Goal: Task Accomplishment & Management: Complete application form

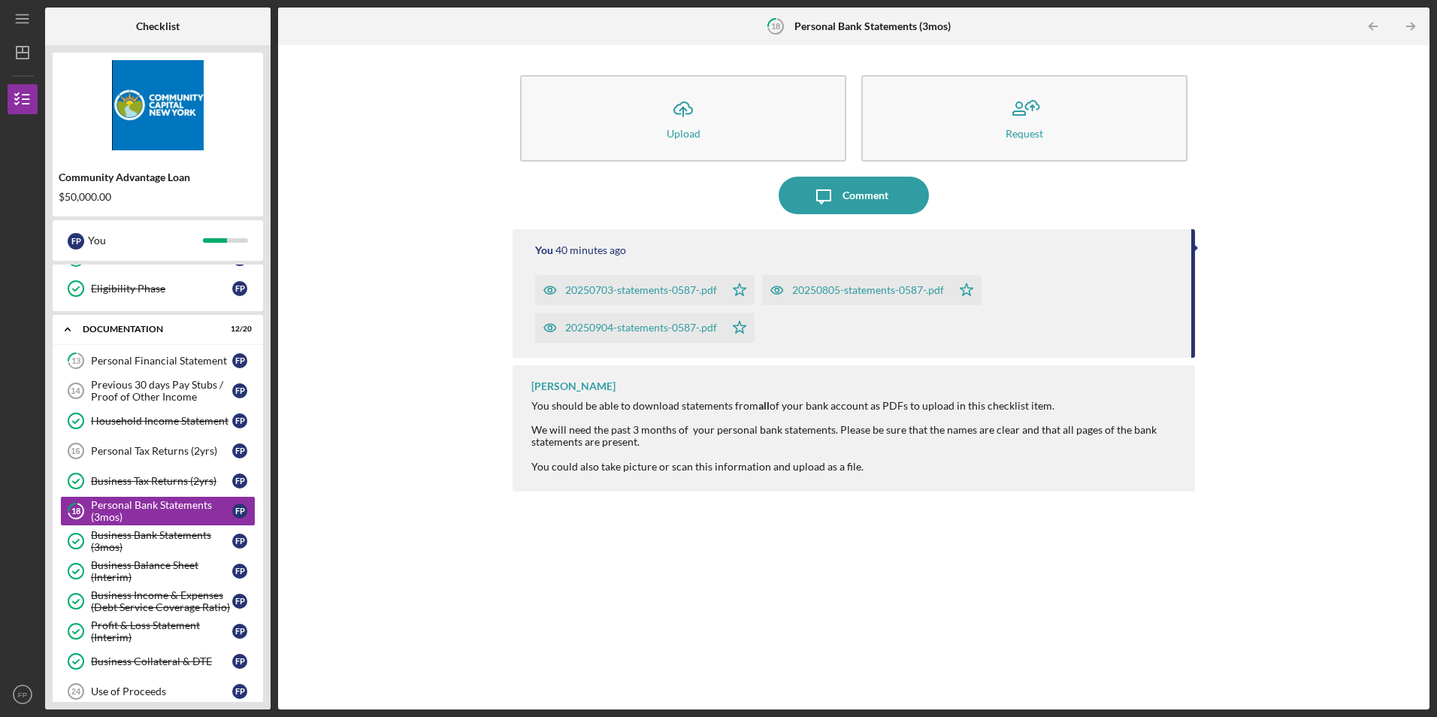
scroll to position [221, 0]
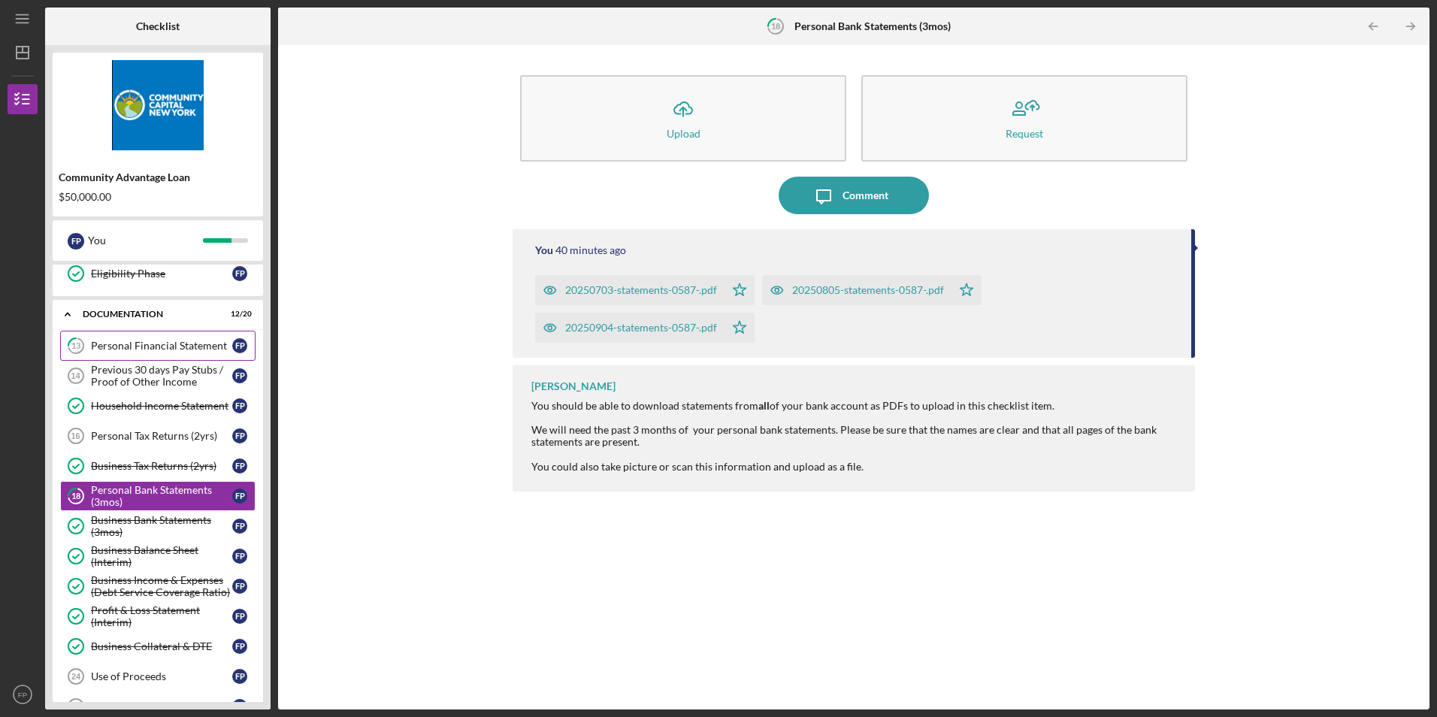
click at [115, 341] on div "Personal Financial Statement" at bounding box center [161, 346] width 141 height 12
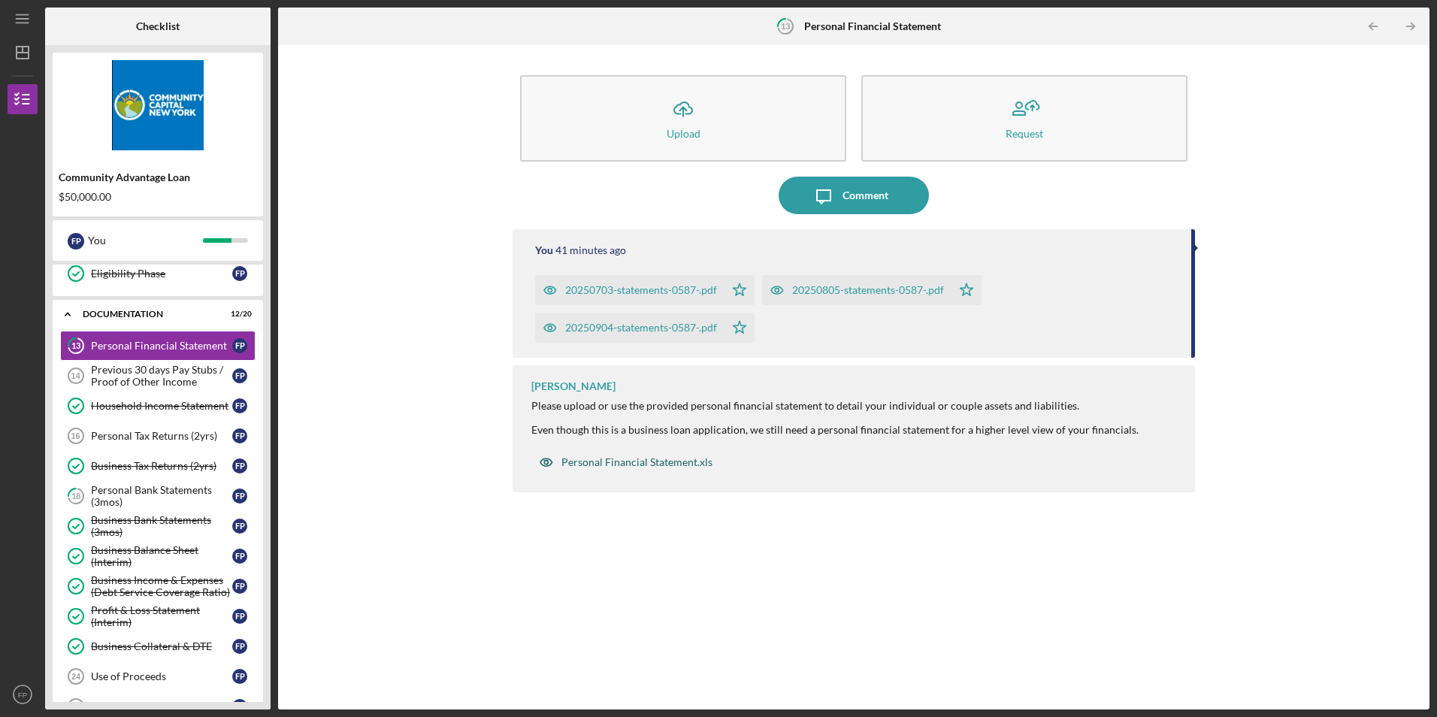
click at [693, 460] on div "Personal Financial Statement.xls" at bounding box center [637, 462] width 151 height 12
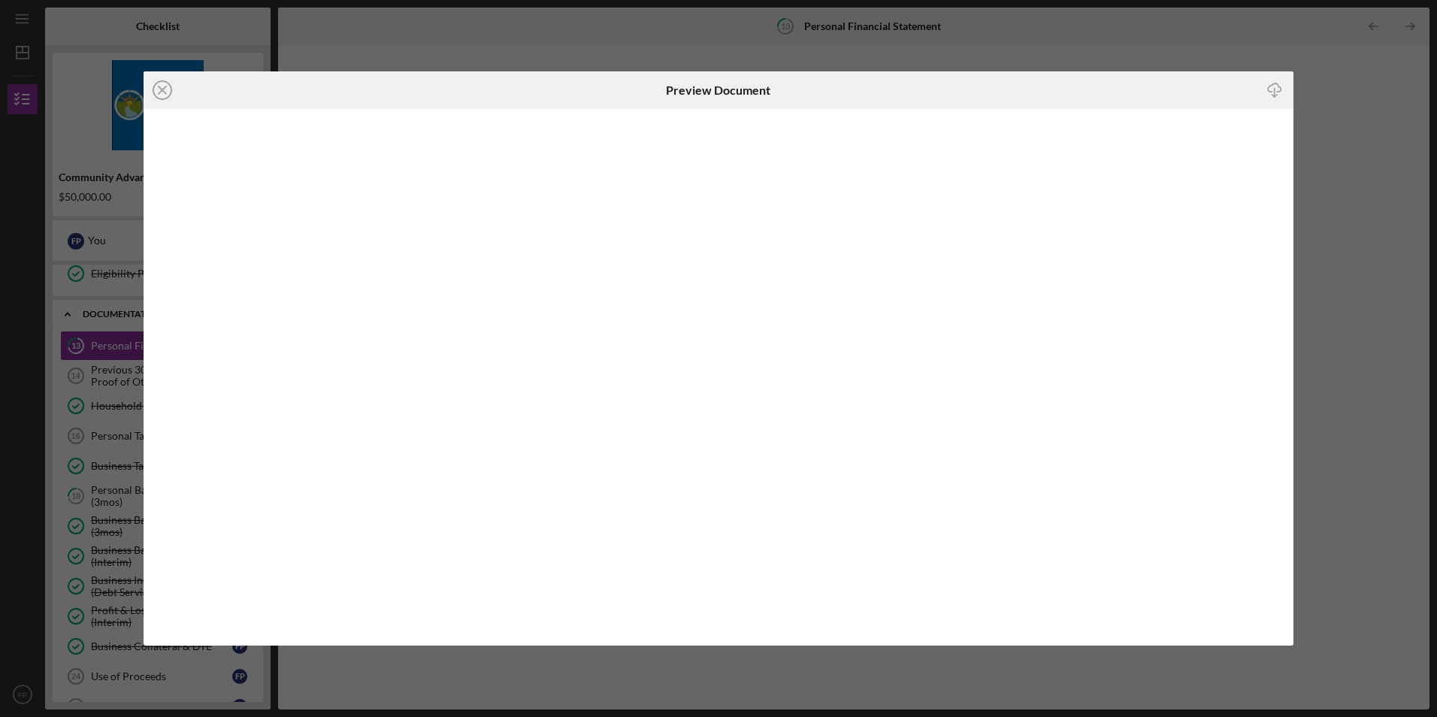
click at [1355, 211] on div "Icon/Close Preview Document Icon/Download" at bounding box center [718, 358] width 1437 height 717
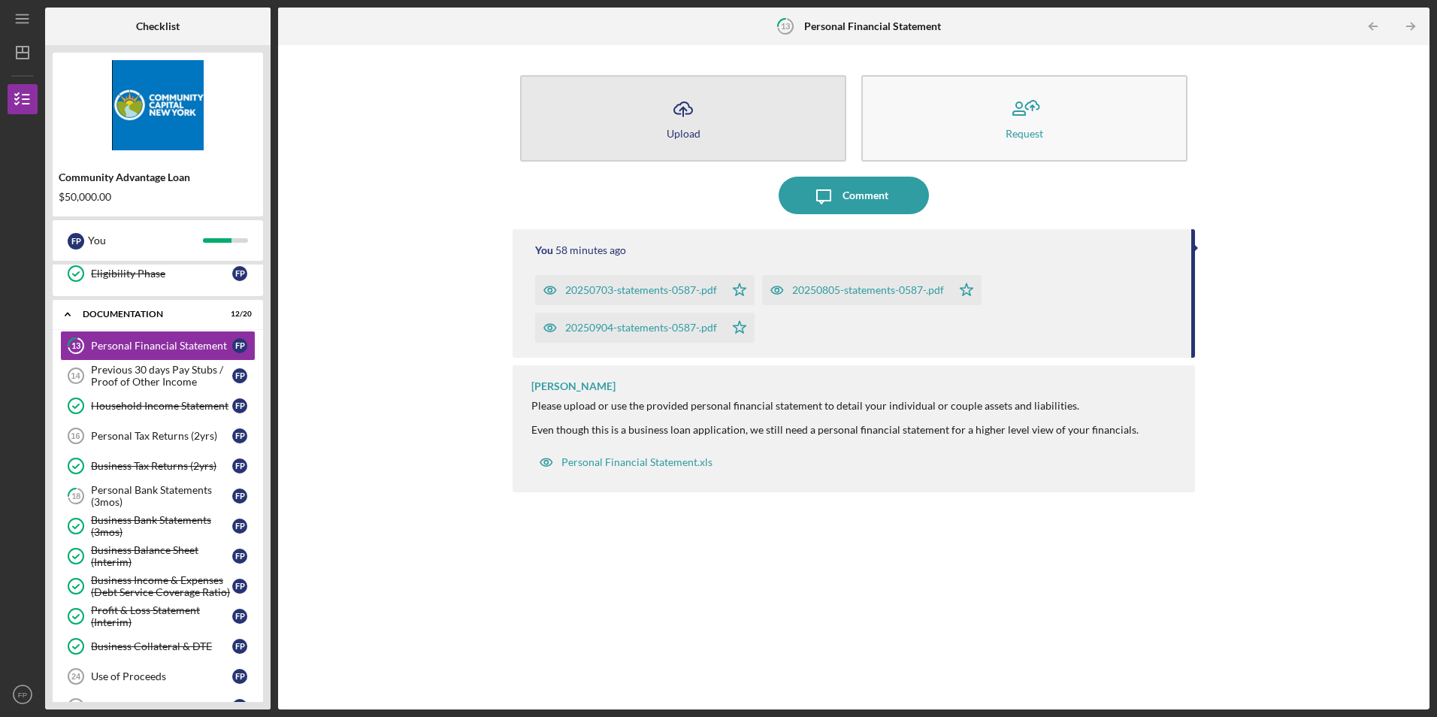
click at [709, 124] on button "Icon/Upload Upload" at bounding box center [683, 118] width 326 height 86
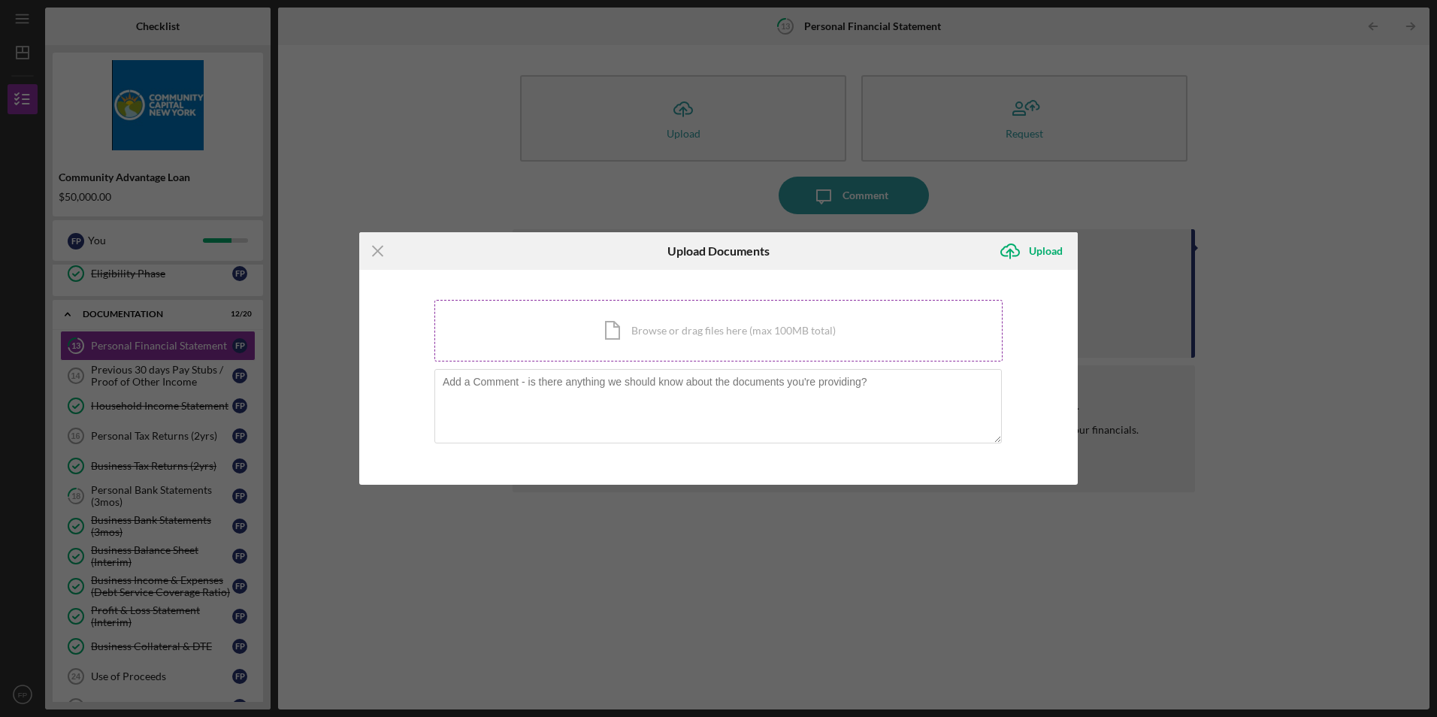
click at [648, 340] on div "Icon/Document Browse or drag files here (max 100MB total) Tap to choose files o…" at bounding box center [719, 331] width 568 height 62
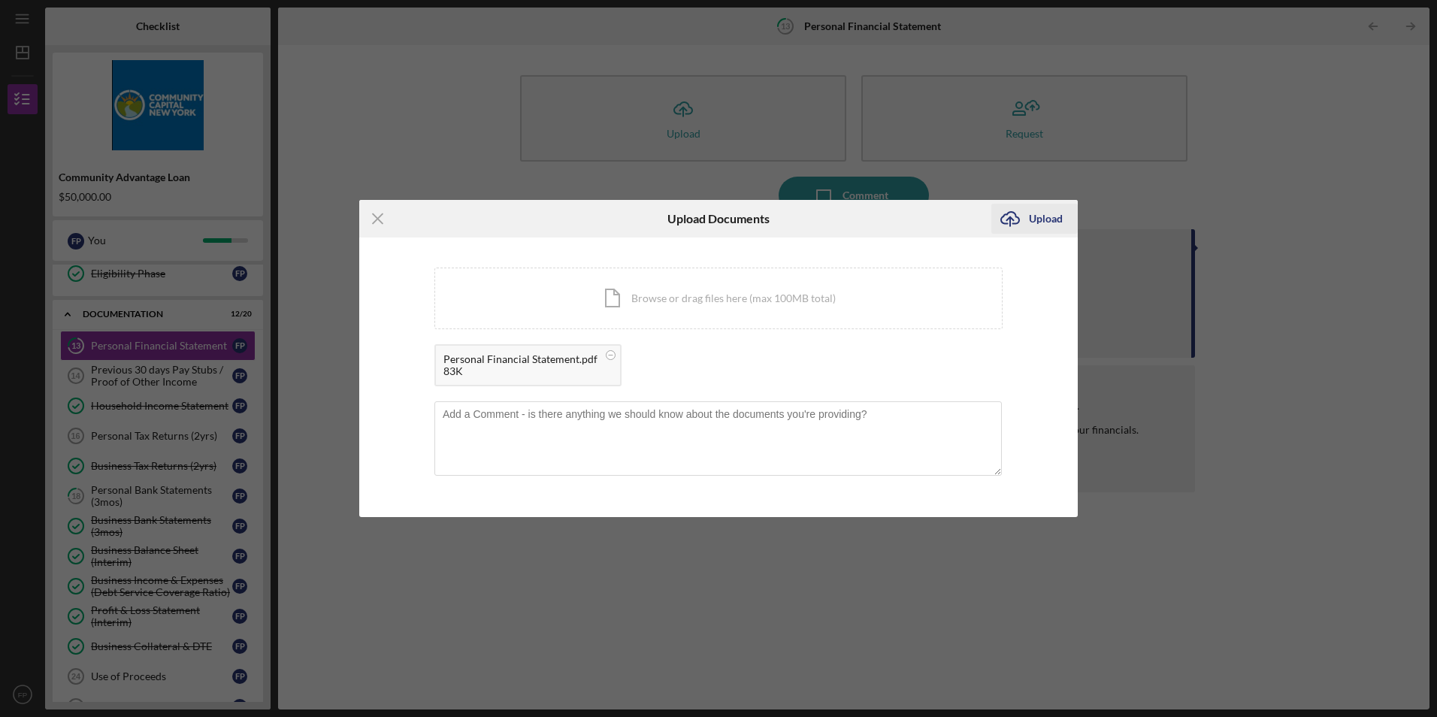
click at [1064, 216] on button "Icon/Upload Upload" at bounding box center [1035, 219] width 86 height 30
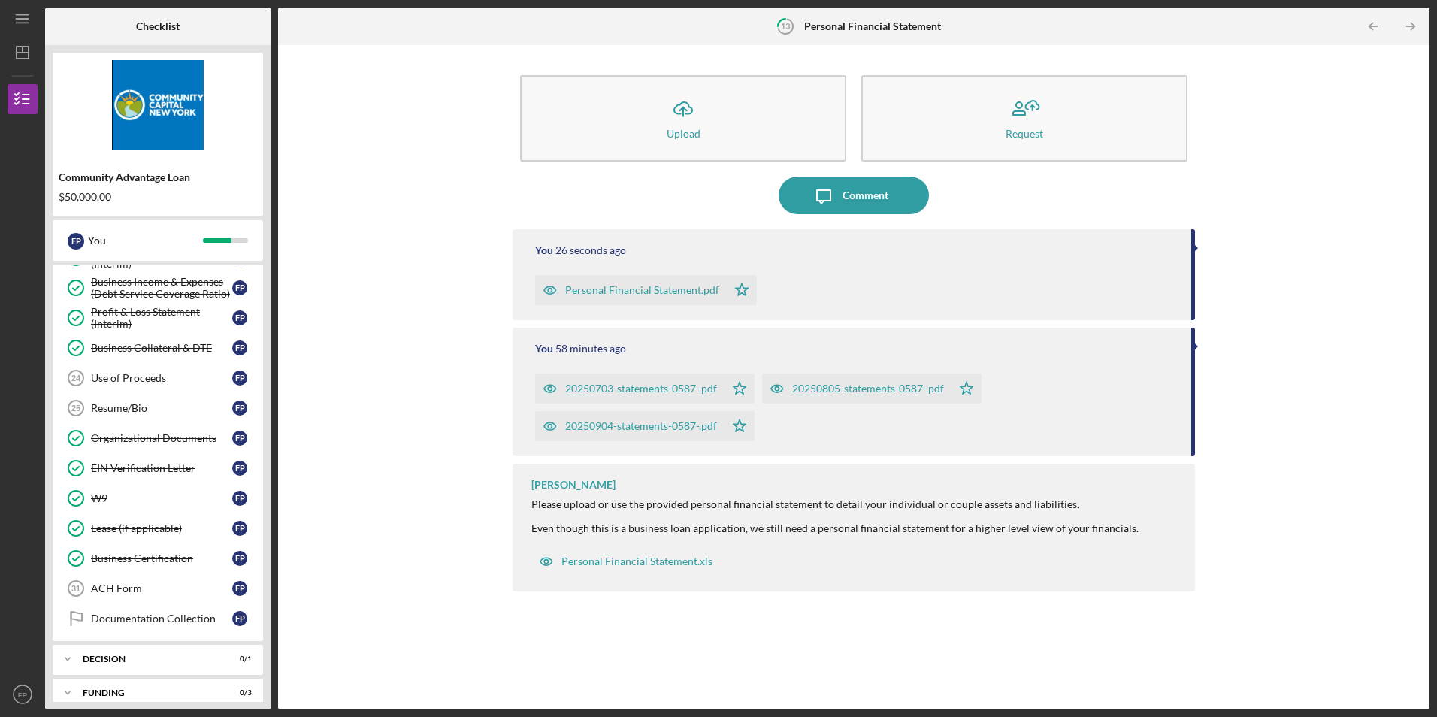
scroll to position [568, 0]
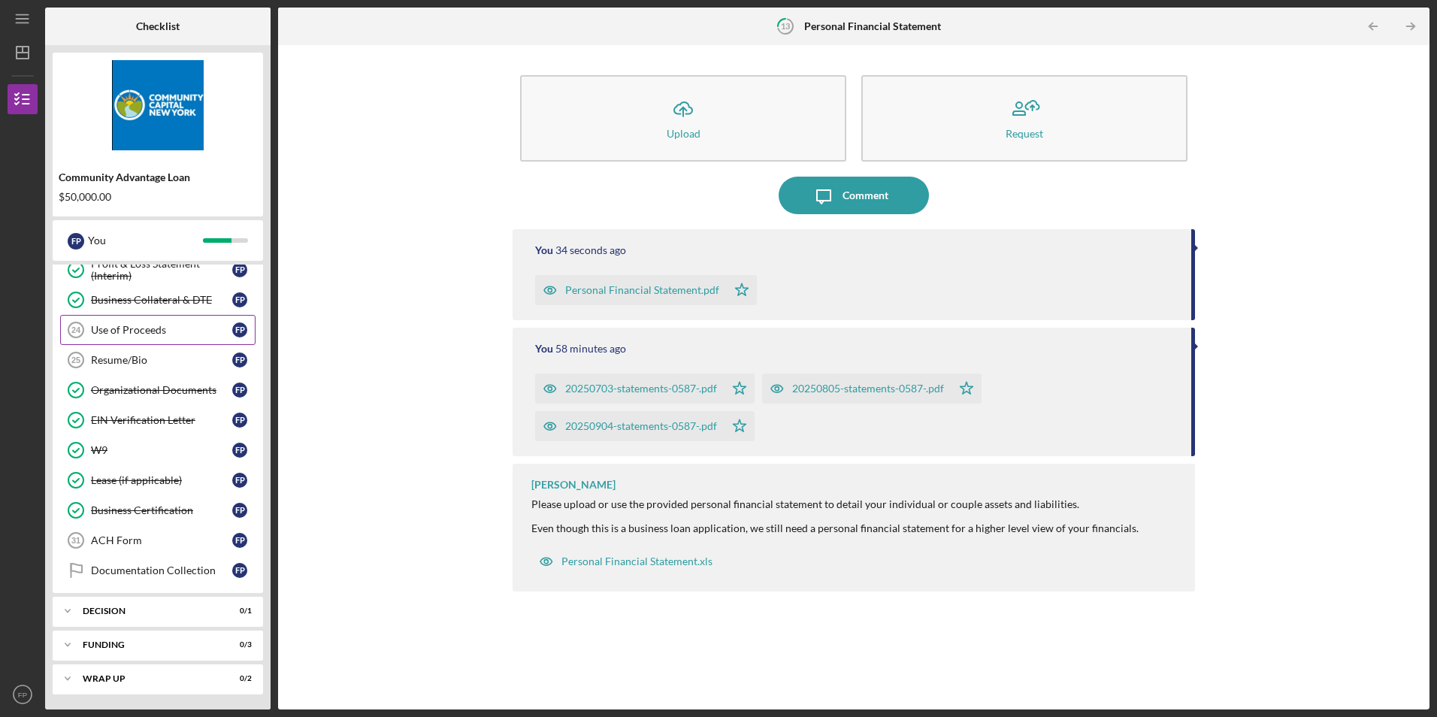
click at [121, 334] on div "Use of Proceeds" at bounding box center [161, 330] width 141 height 12
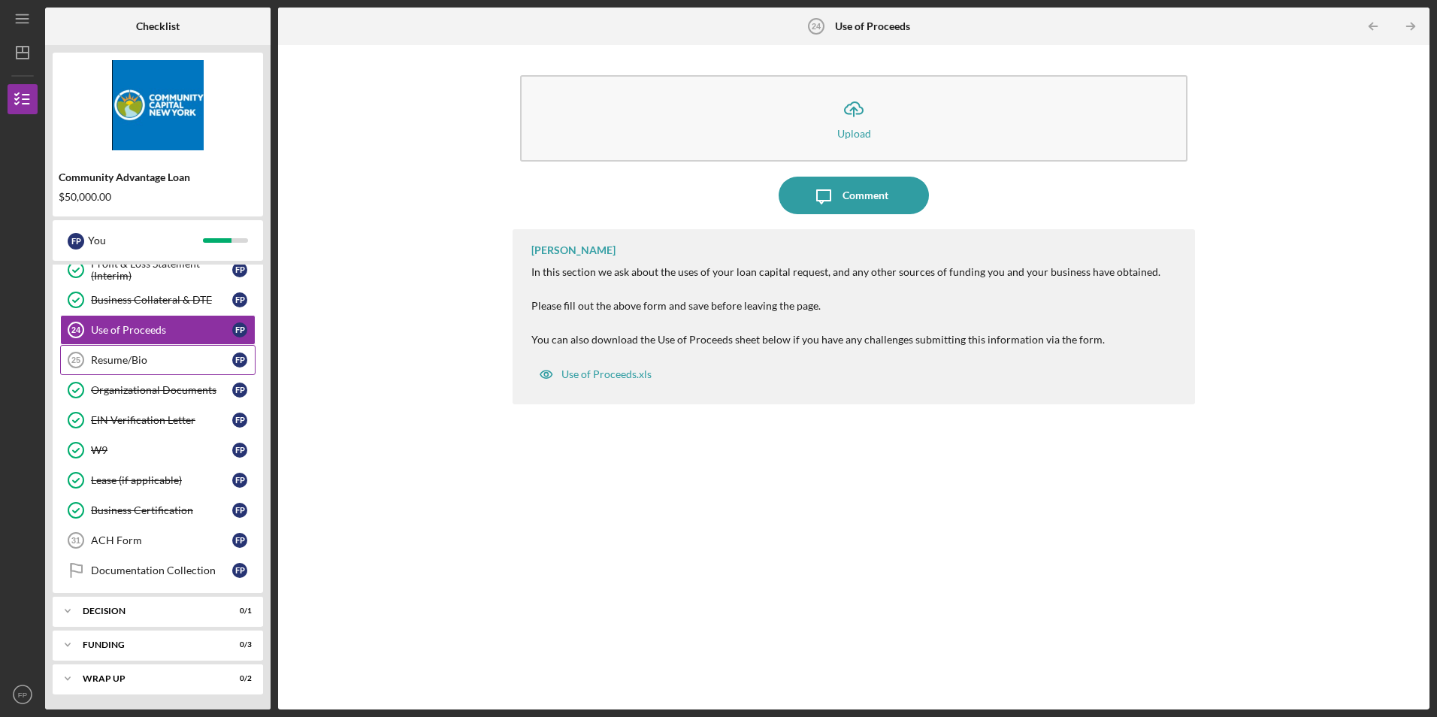
click at [122, 364] on div "Resume/Bio" at bounding box center [161, 360] width 141 height 12
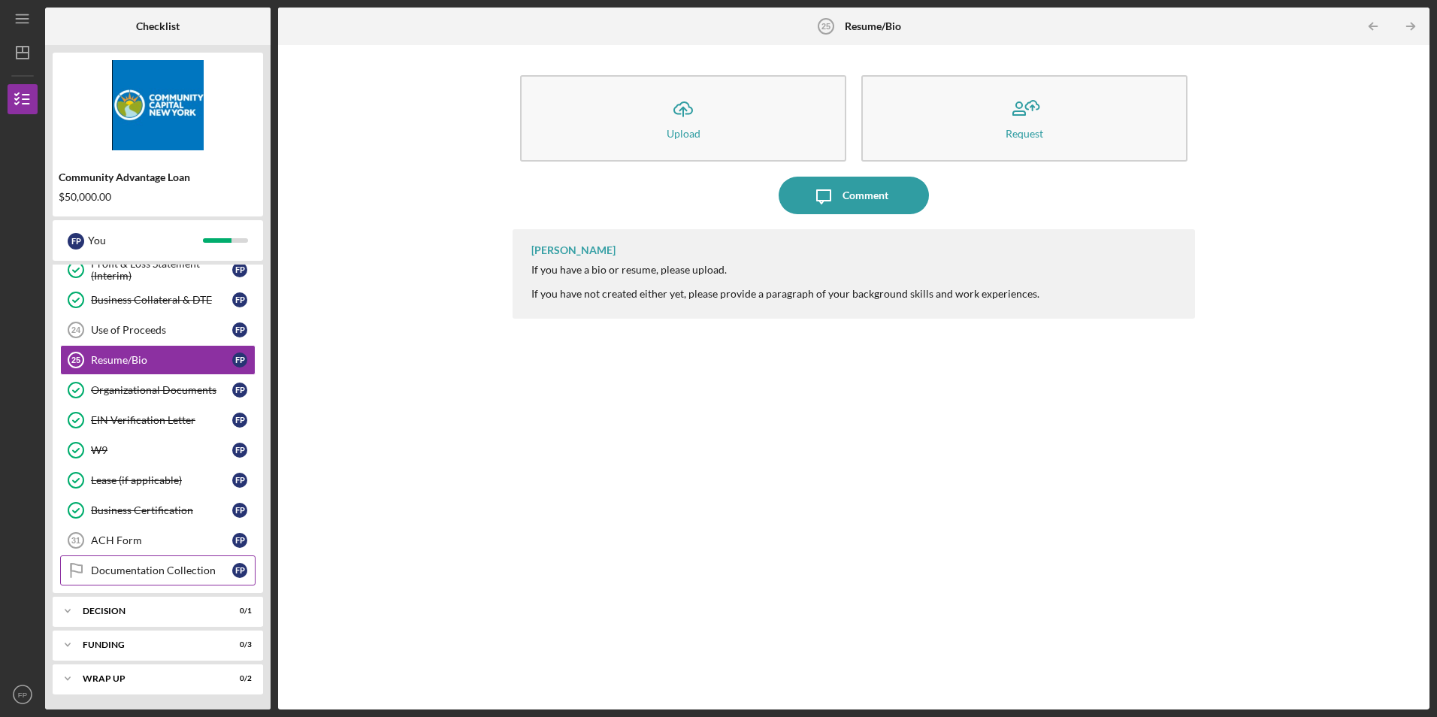
click at [134, 578] on link "Documentation Collection Documentation Collection F P" at bounding box center [157, 571] width 195 height 30
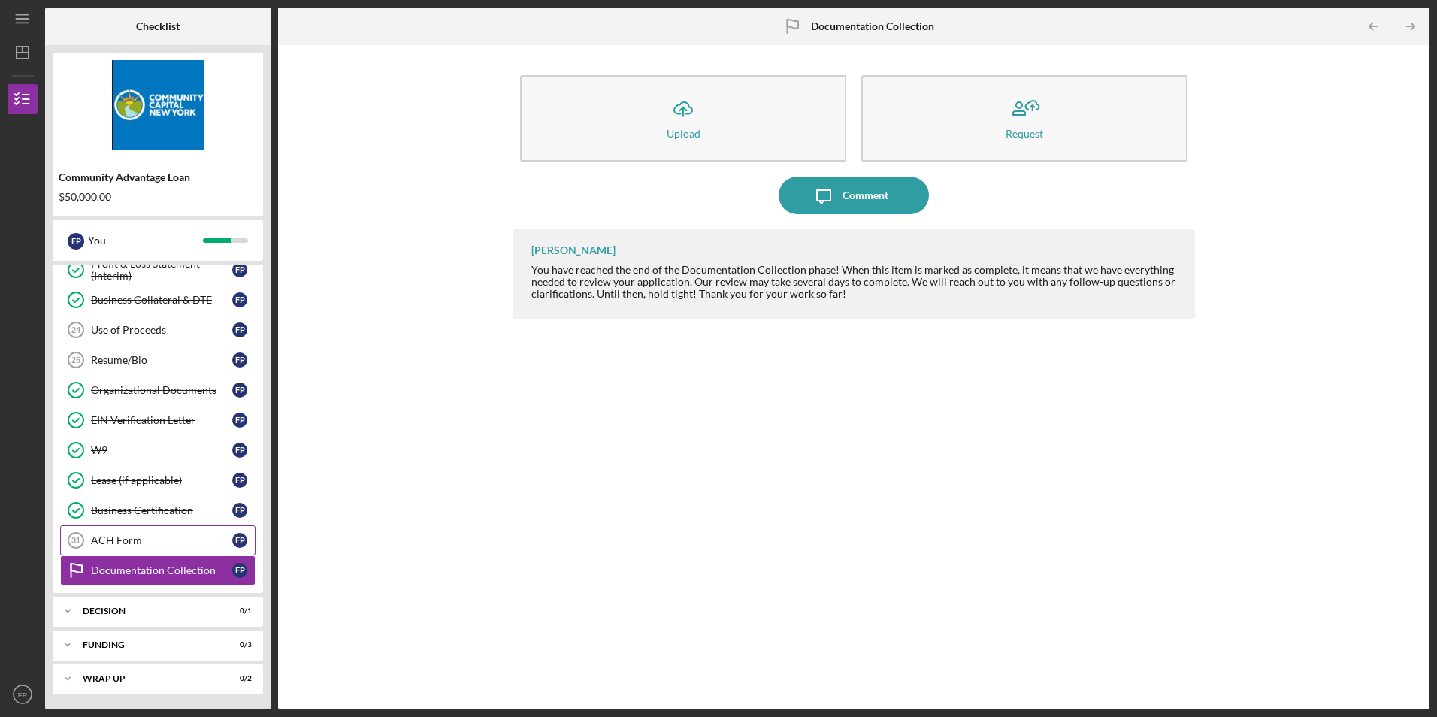
click at [100, 540] on div "ACH Form" at bounding box center [161, 541] width 141 height 12
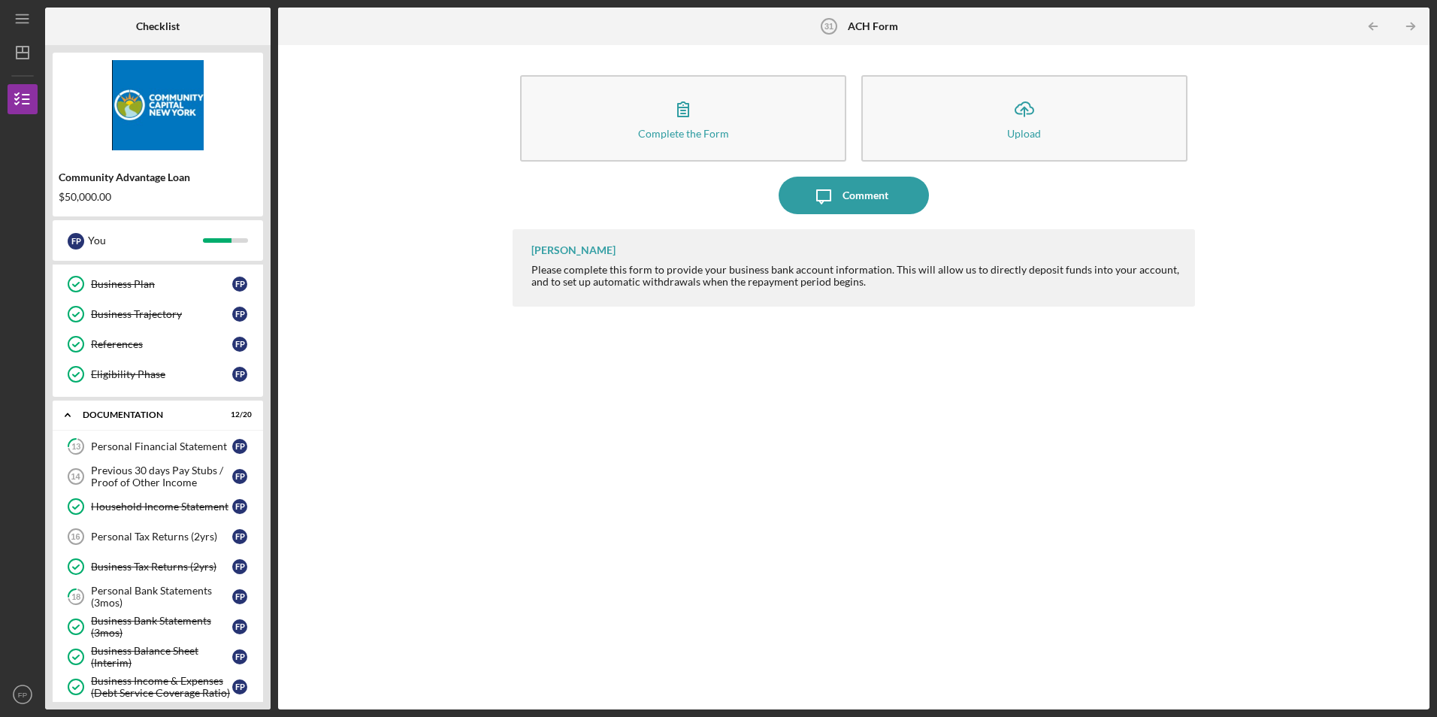
scroll to position [117, 0]
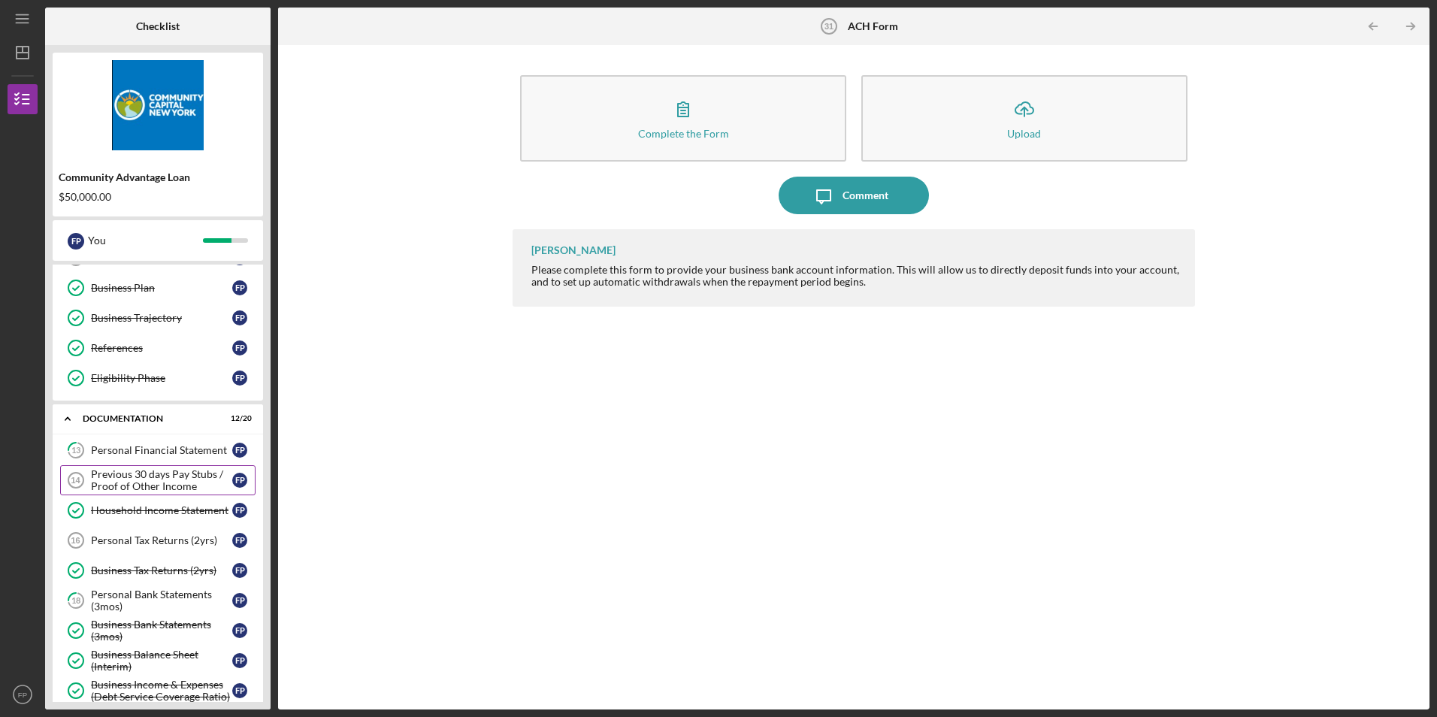
click at [138, 483] on div "Previous 30 days Pay Stubs / Proof of Other Income" at bounding box center [161, 480] width 141 height 24
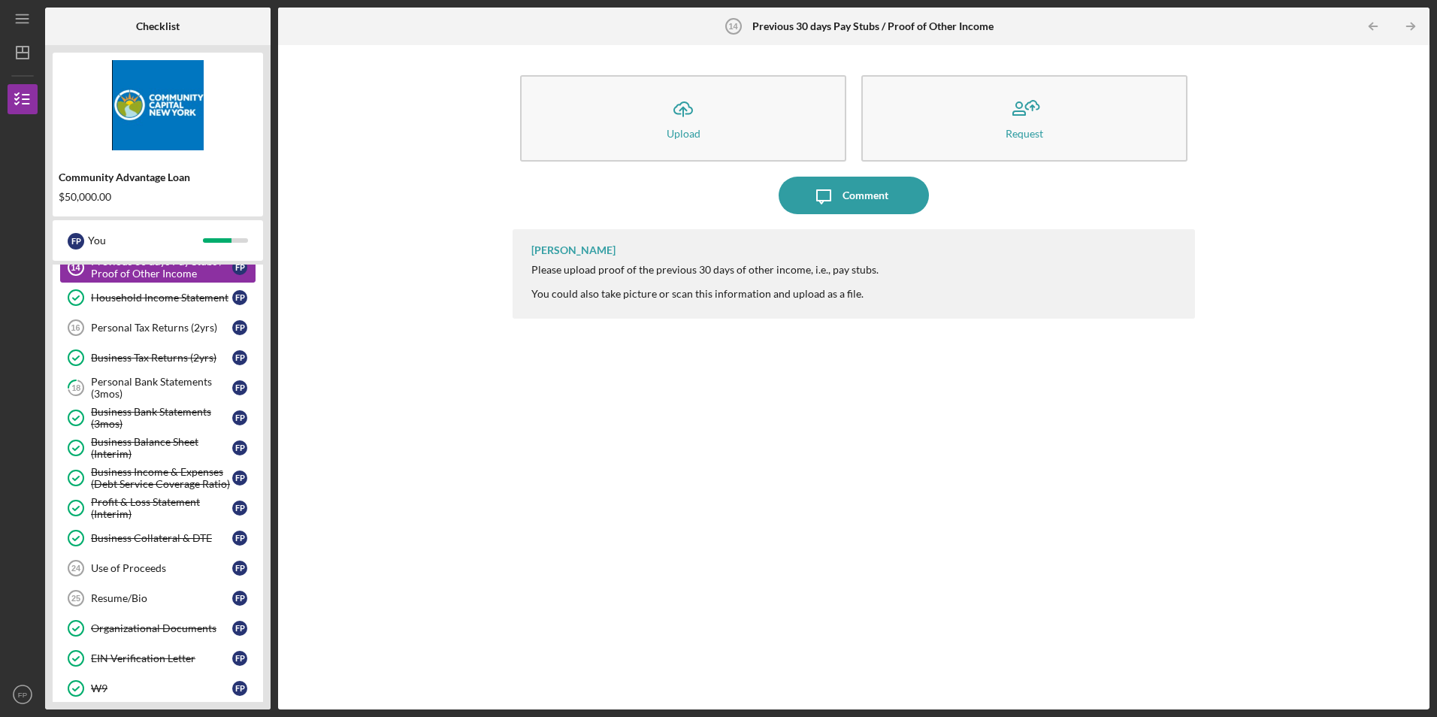
scroll to position [417, 0]
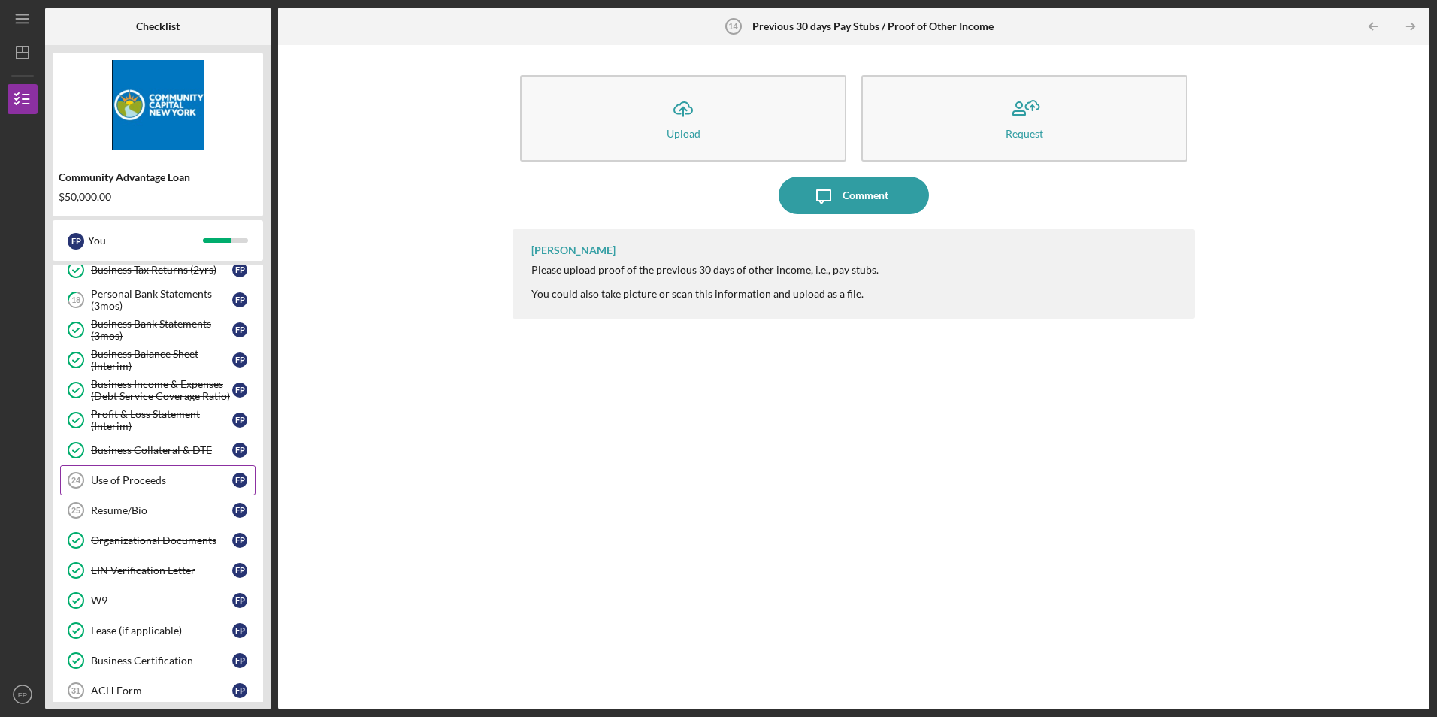
click at [117, 482] on div "Use of Proceeds" at bounding box center [161, 480] width 141 height 12
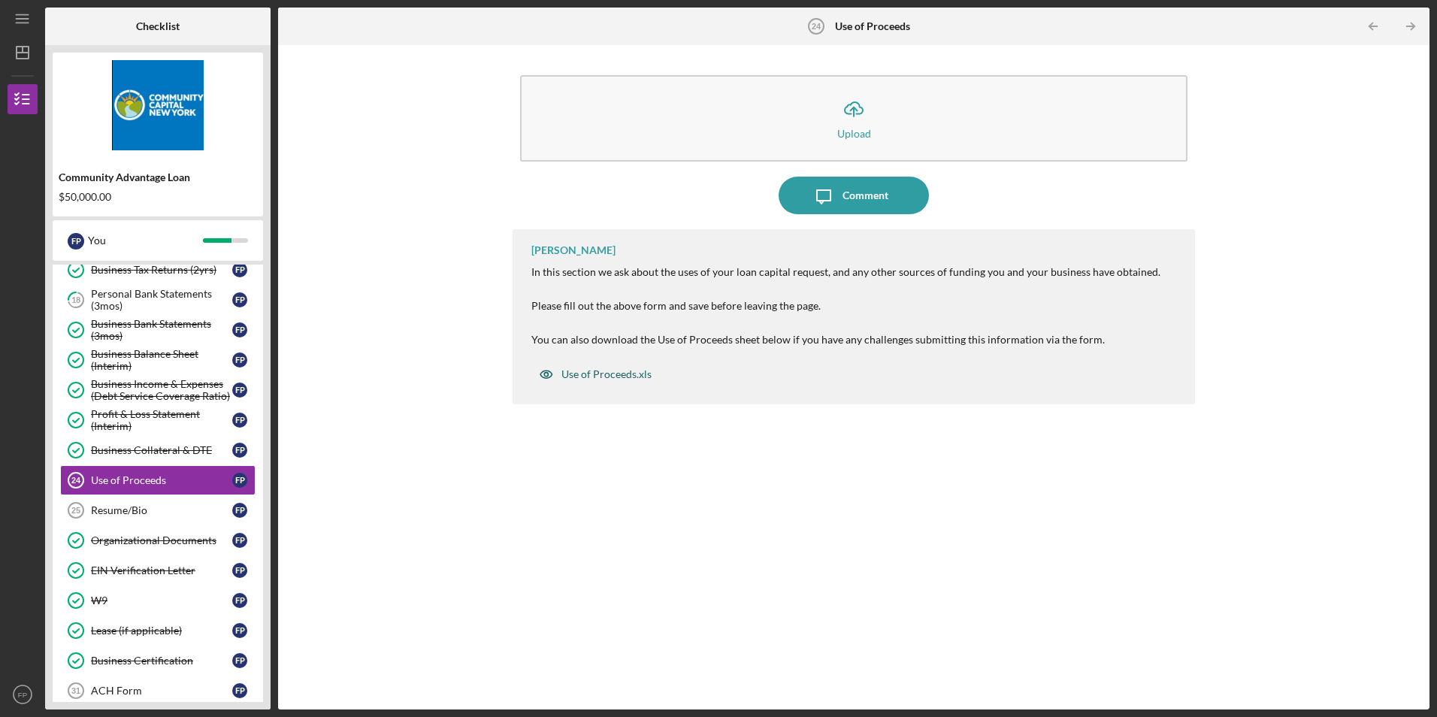
click at [591, 373] on div "Use of Proceeds.xls" at bounding box center [607, 374] width 90 height 12
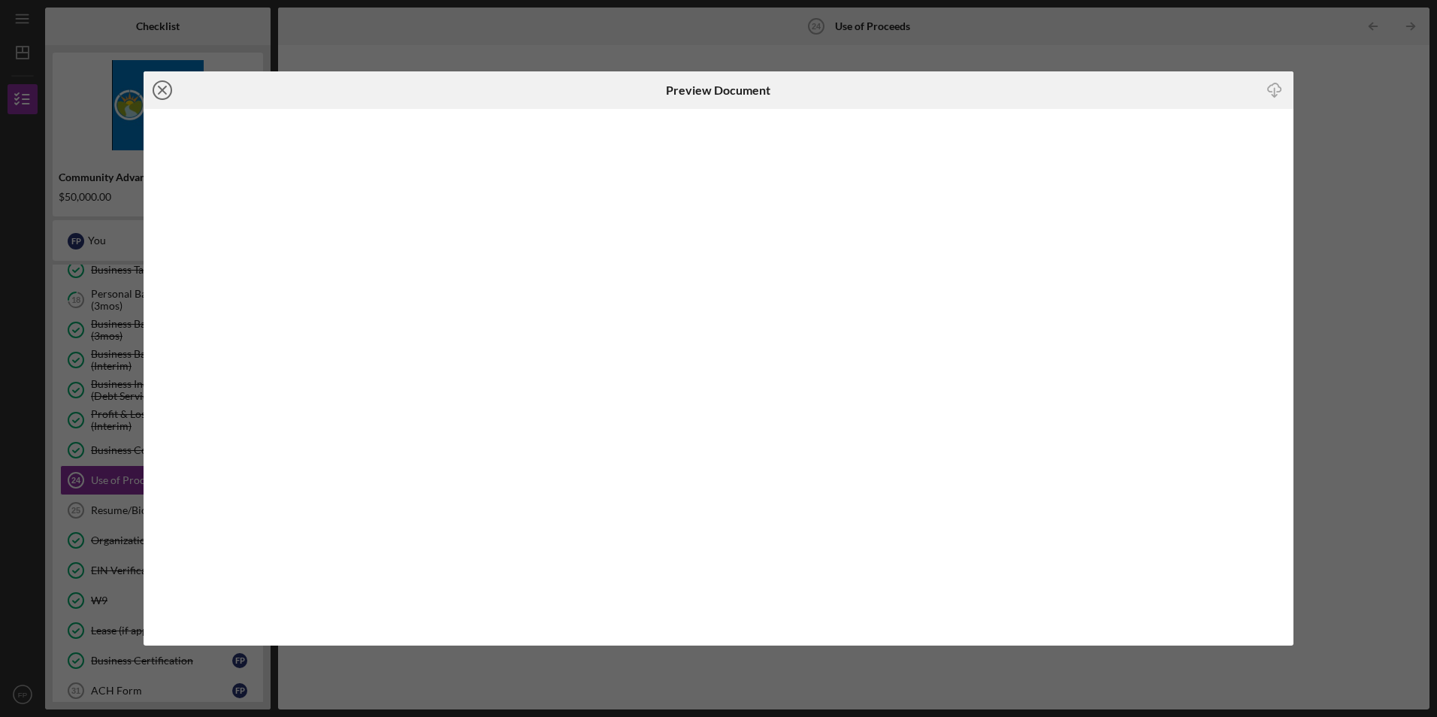
click at [163, 95] on icon "Icon/Close" at bounding box center [163, 90] width 38 height 38
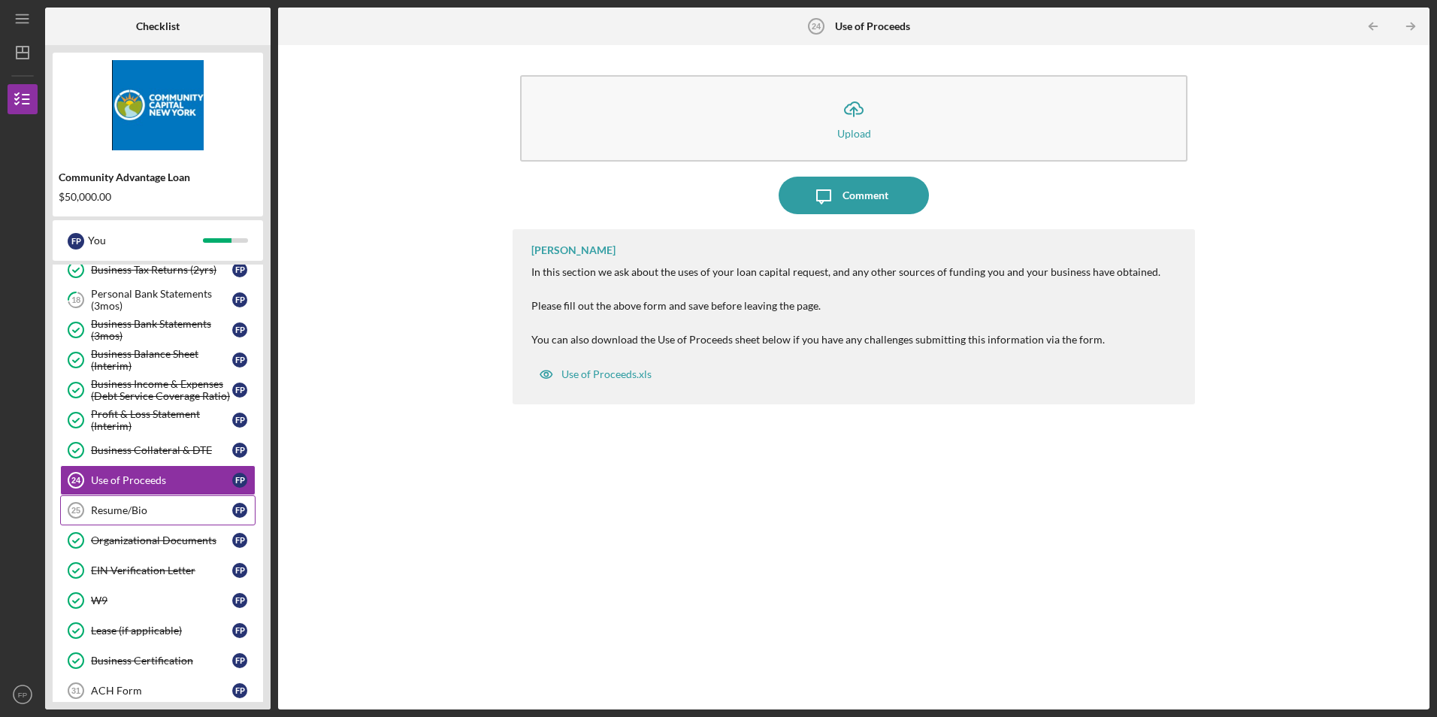
click at [112, 502] on link "Resume/Bio 25 Resume/Bio F P" at bounding box center [157, 510] width 195 height 30
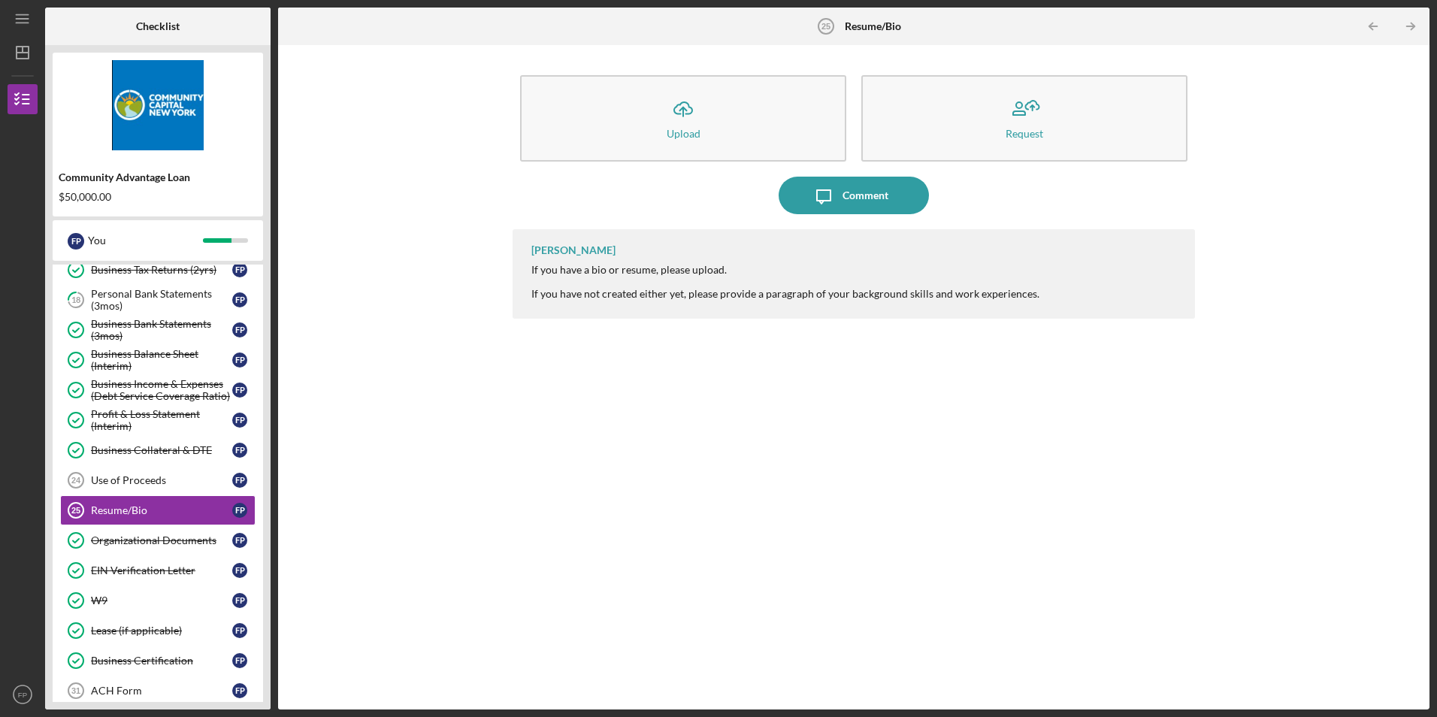
click at [652, 489] on div "[PERSON_NAME] If you have a bio or resume, please upload. If you have not creat…" at bounding box center [854, 458] width 682 height 458
click at [377, 447] on div "Icon/Upload Upload Request Icon/Message Comment [PERSON_NAME] If you have a bio…" at bounding box center [854, 378] width 1137 height 650
click at [326, 418] on div "Icon/Upload Upload Request Icon/Message Comment [PERSON_NAME] If you have a bio…" at bounding box center [854, 378] width 1137 height 650
click at [180, 514] on div "Resume/Bio" at bounding box center [161, 510] width 141 height 12
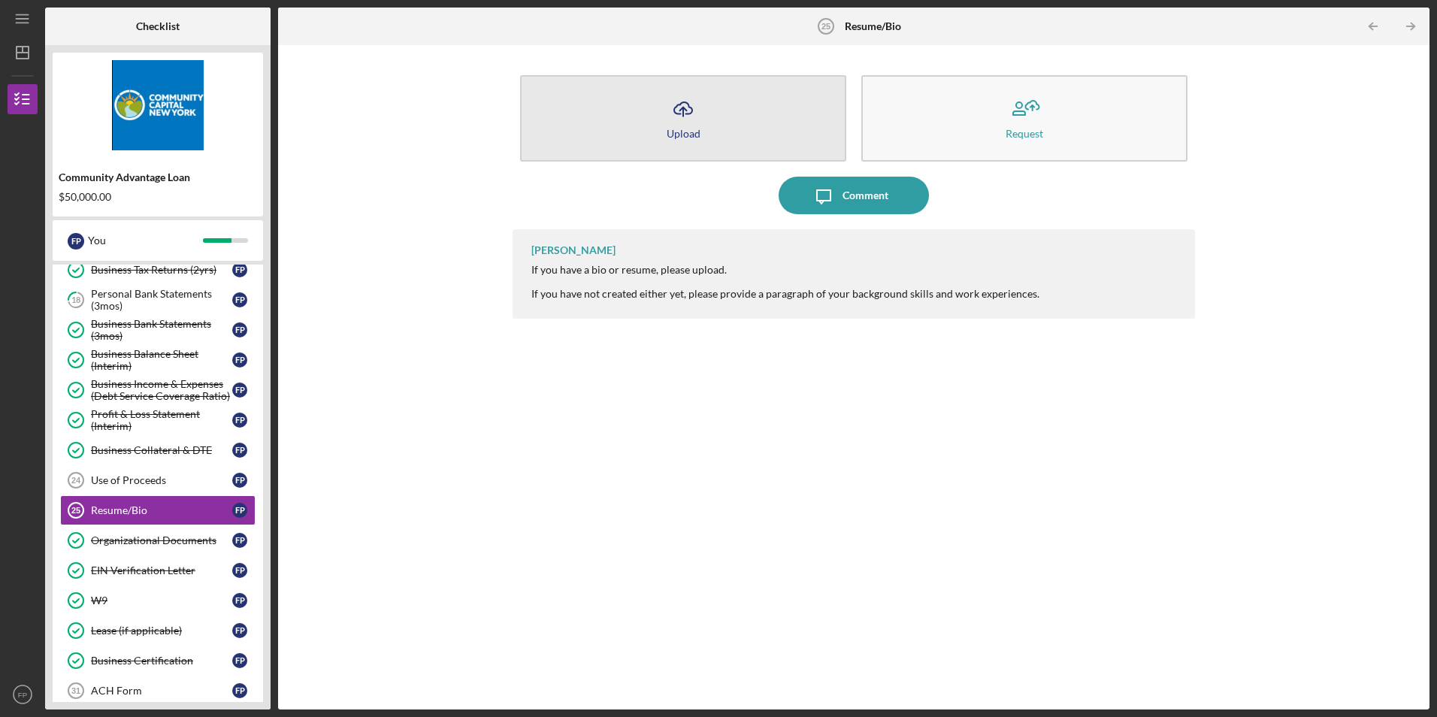
click at [683, 107] on icon "Icon/Upload" at bounding box center [684, 109] width 38 height 38
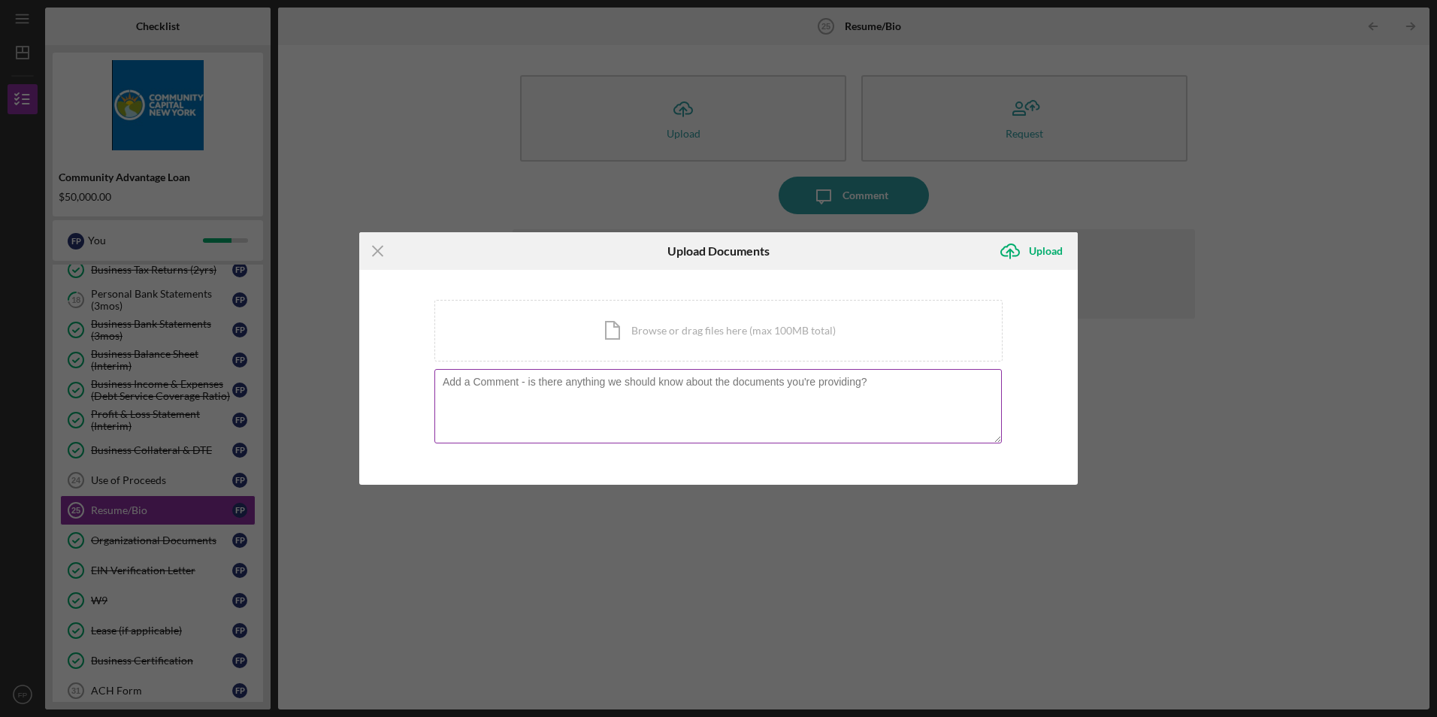
click at [542, 392] on textarea at bounding box center [719, 406] width 568 height 74
click at [376, 256] on icon "Icon/Menu Close" at bounding box center [378, 251] width 38 height 38
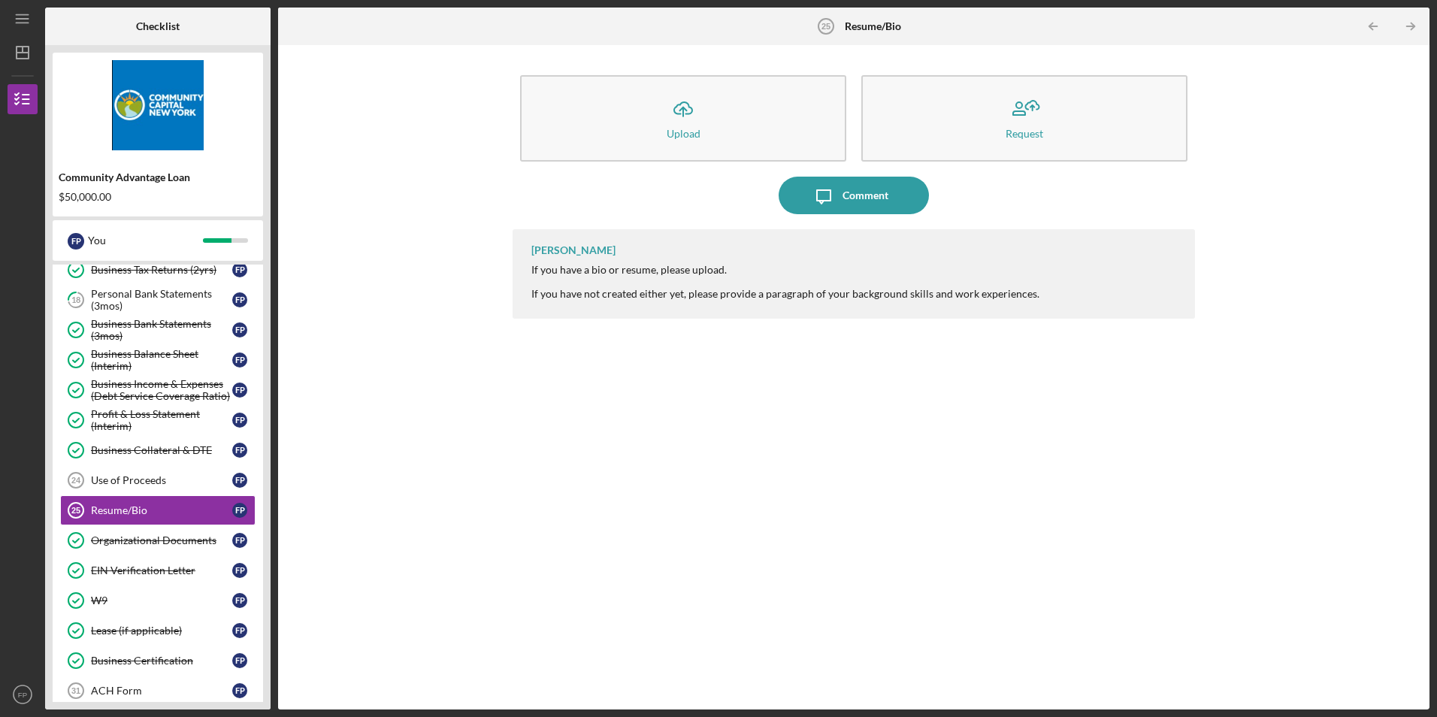
drag, startPoint x: 308, startPoint y: 420, endPoint x: 310, endPoint y: 392, distance: 28.6
click at [310, 392] on div "Icon/Upload Upload Request Icon/Message Comment [PERSON_NAME] If you have a bio…" at bounding box center [854, 378] width 1137 height 650
click at [166, 238] on div "You" at bounding box center [145, 241] width 115 height 26
click at [82, 241] on div "F P" at bounding box center [76, 241] width 17 height 17
click at [183, 474] on div "Use of Proceeds" at bounding box center [161, 480] width 141 height 12
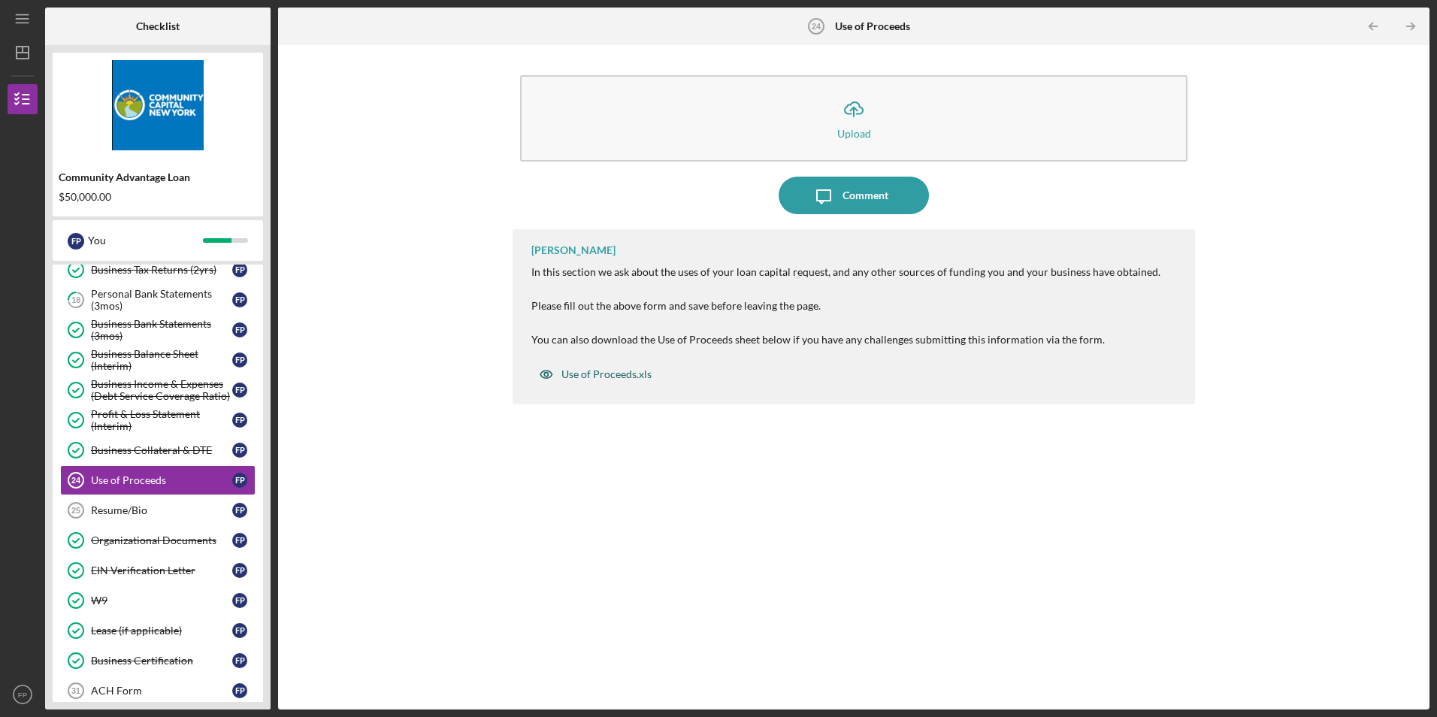
click at [641, 375] on div "Use of Proceeds.xls" at bounding box center [607, 374] width 90 height 12
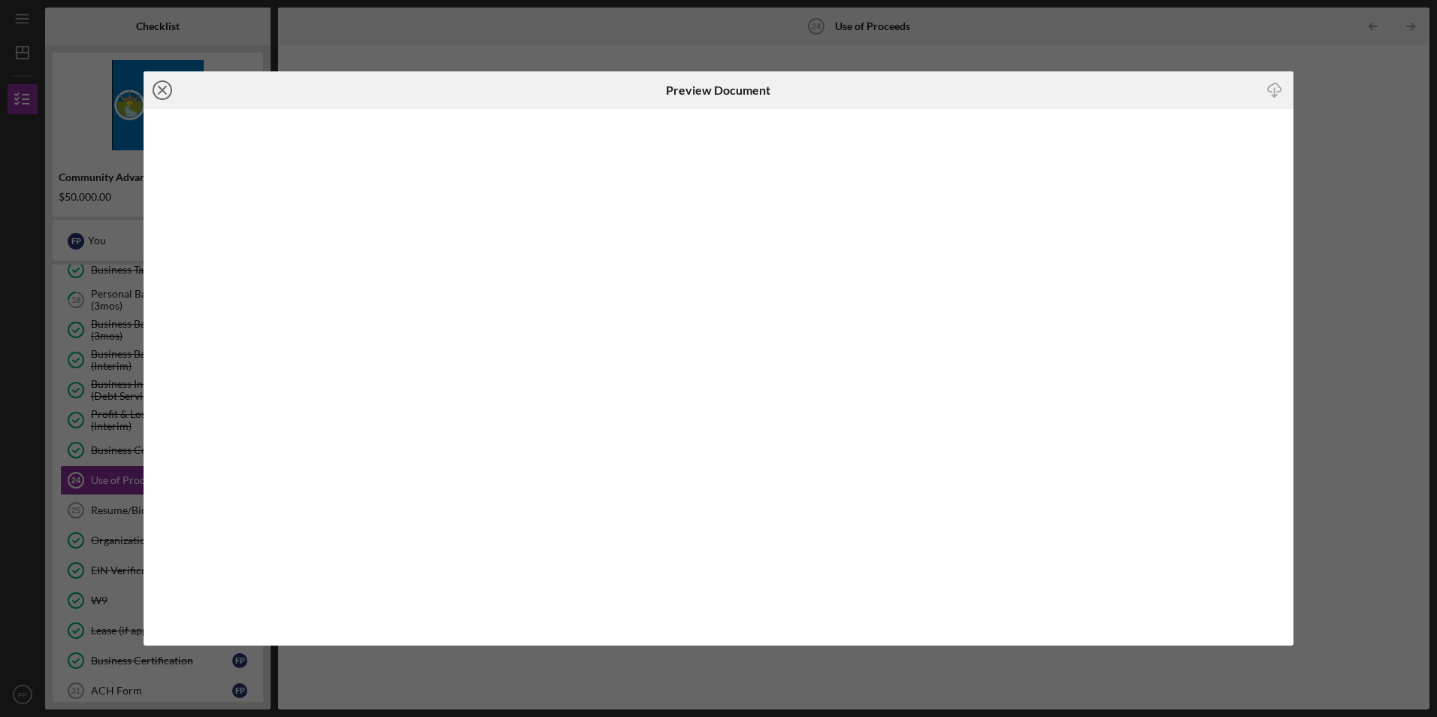
click at [157, 93] on icon "Icon/Close" at bounding box center [163, 90] width 38 height 38
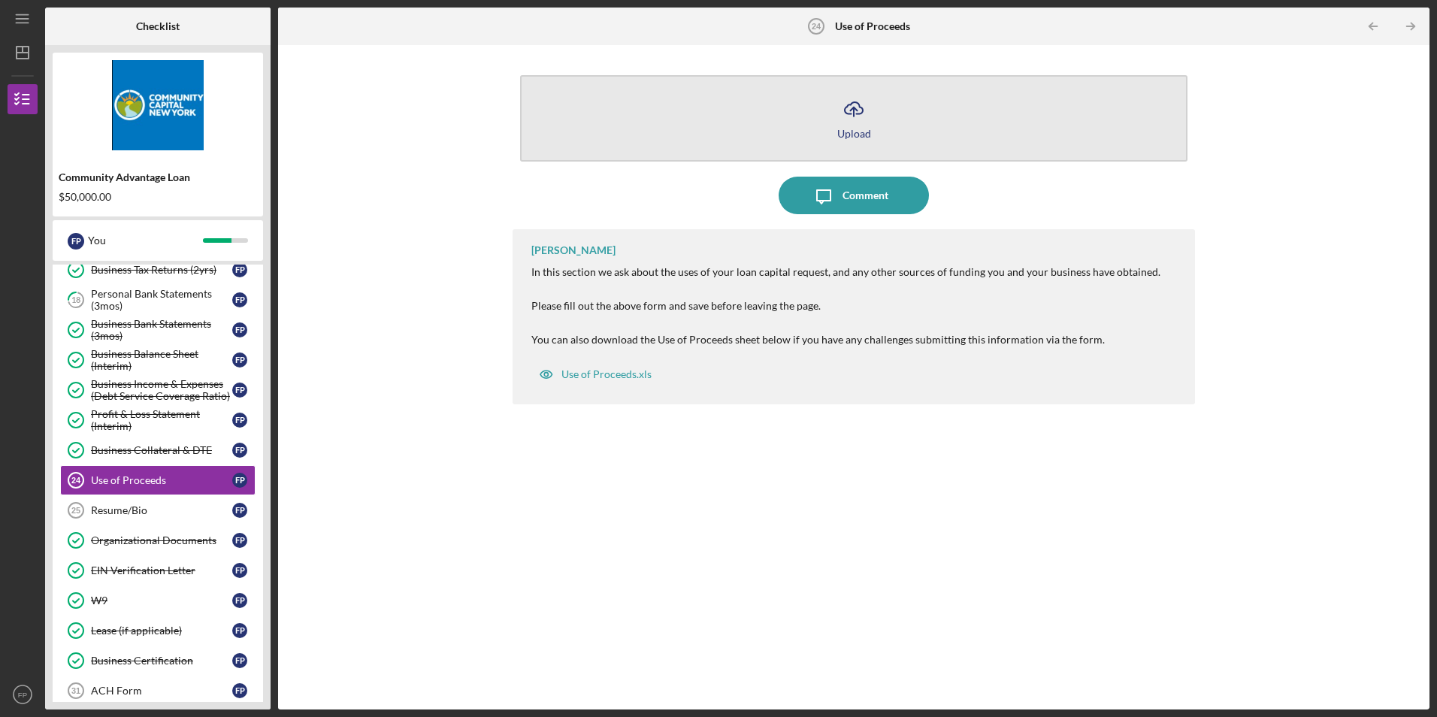
drag, startPoint x: 863, startPoint y: 119, endPoint x: 853, endPoint y: 124, distance: 11.1
click at [863, 119] on icon "Icon/Upload" at bounding box center [854, 109] width 38 height 38
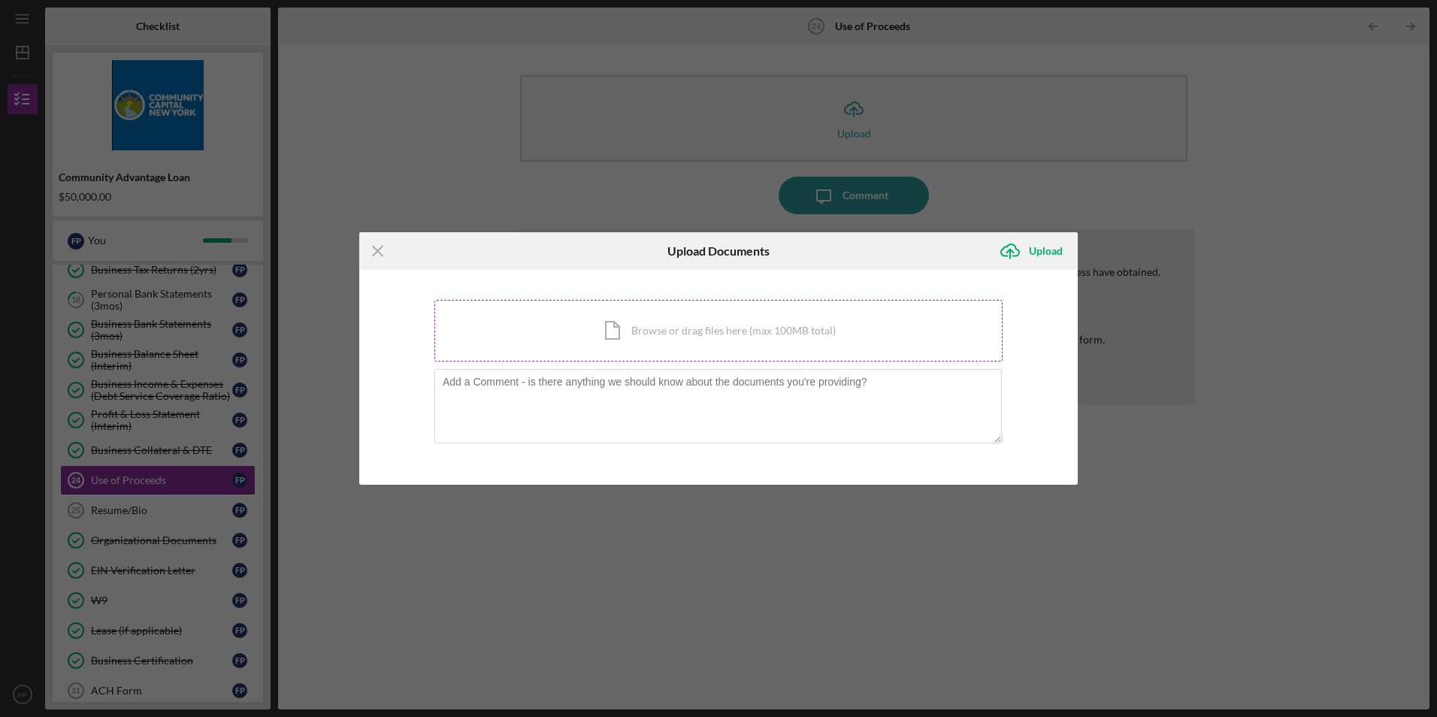
click at [704, 332] on div "Icon/Document Browse or drag files here (max 100MB total) Tap to choose files o…" at bounding box center [719, 331] width 568 height 62
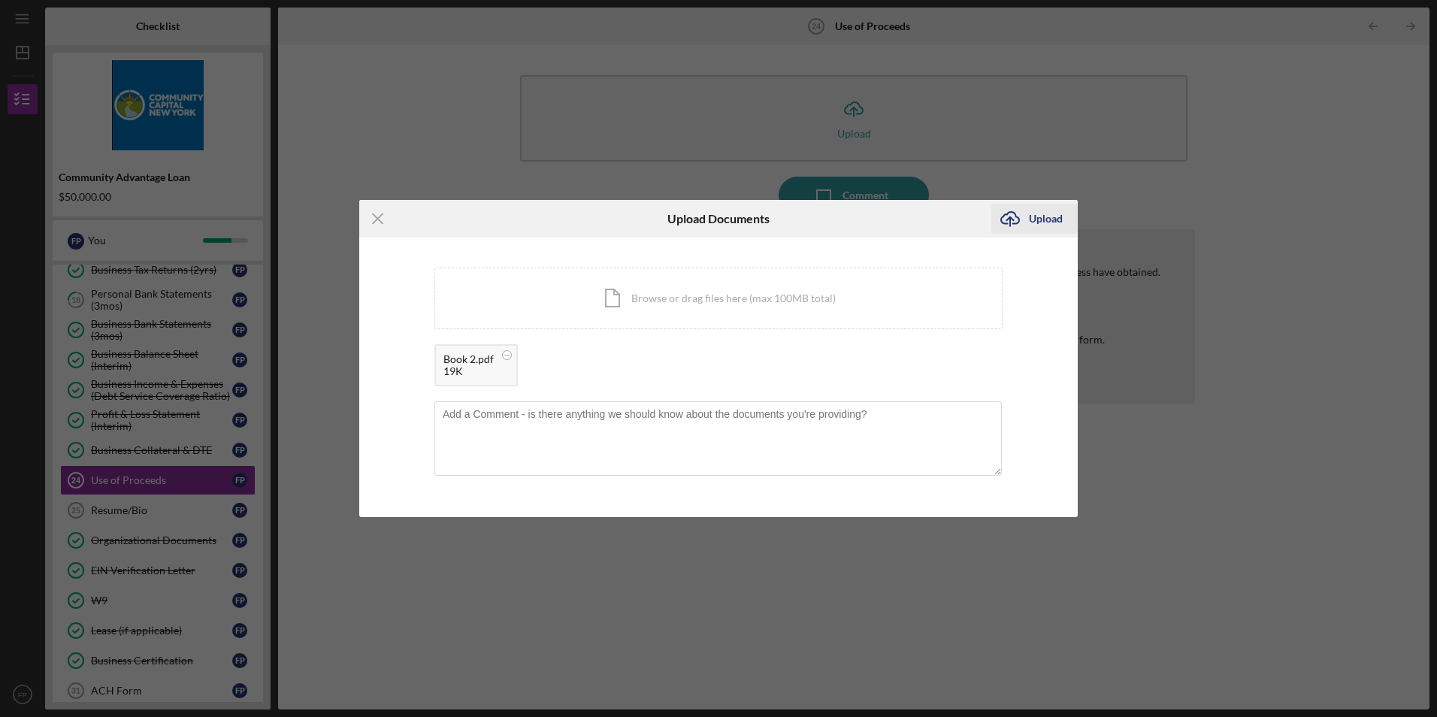
click at [1065, 223] on button "Icon/Upload Upload" at bounding box center [1035, 219] width 86 height 30
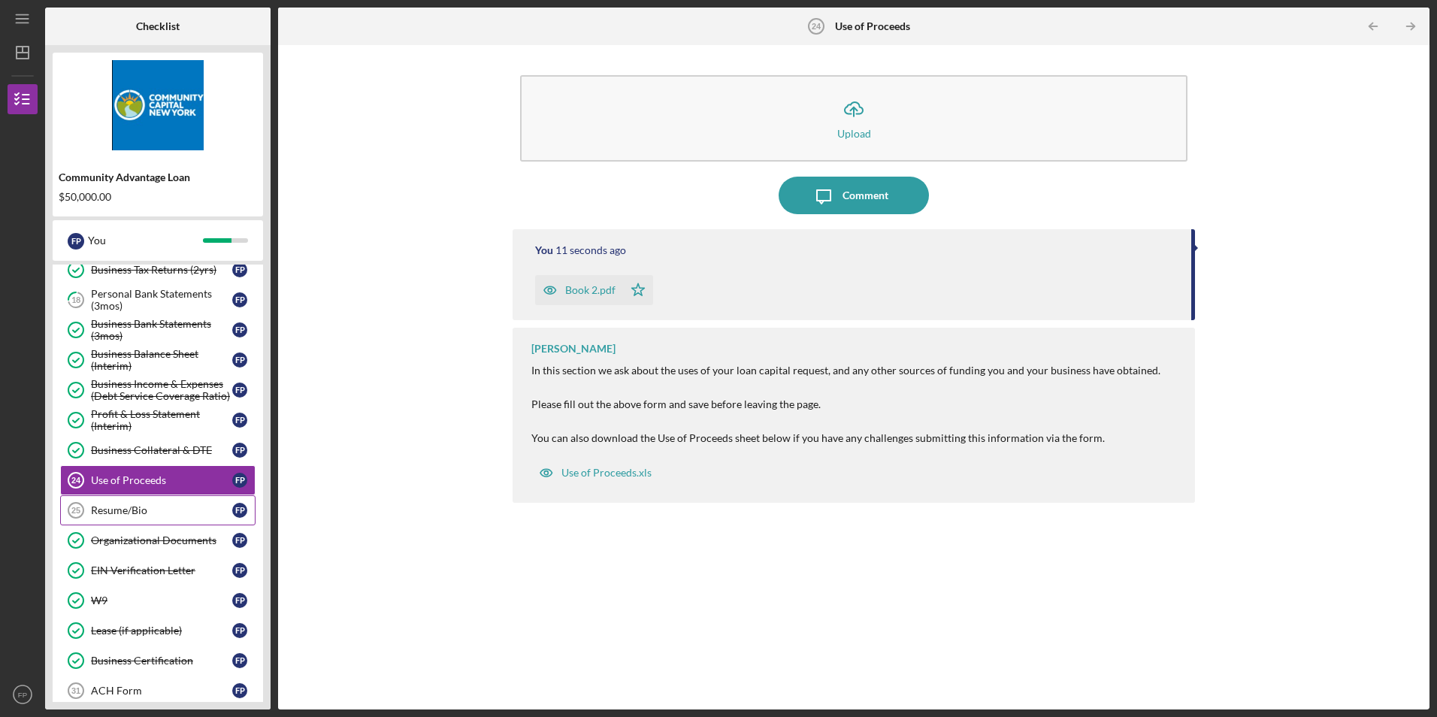
click at [188, 511] on div "Resume/Bio" at bounding box center [161, 510] width 141 height 12
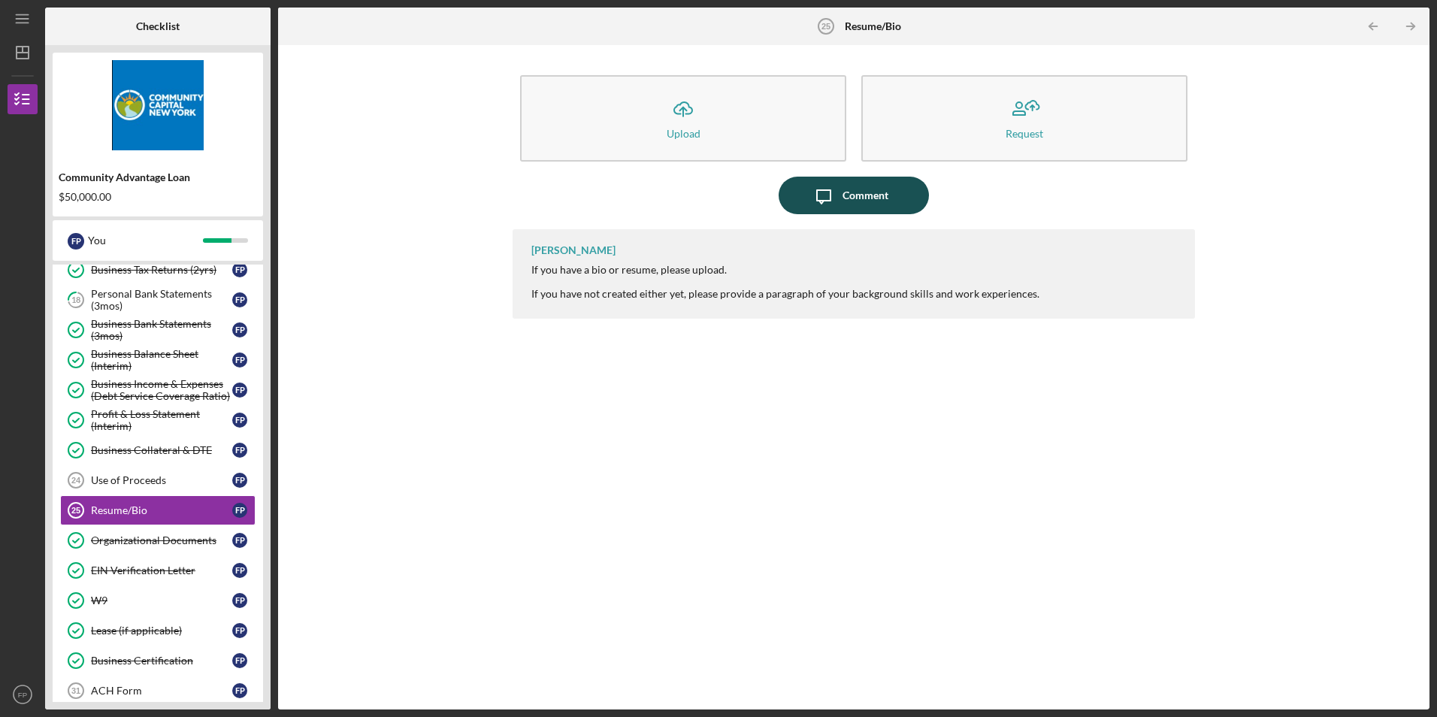
click at [831, 196] on icon "button" at bounding box center [824, 197] width 14 height 14
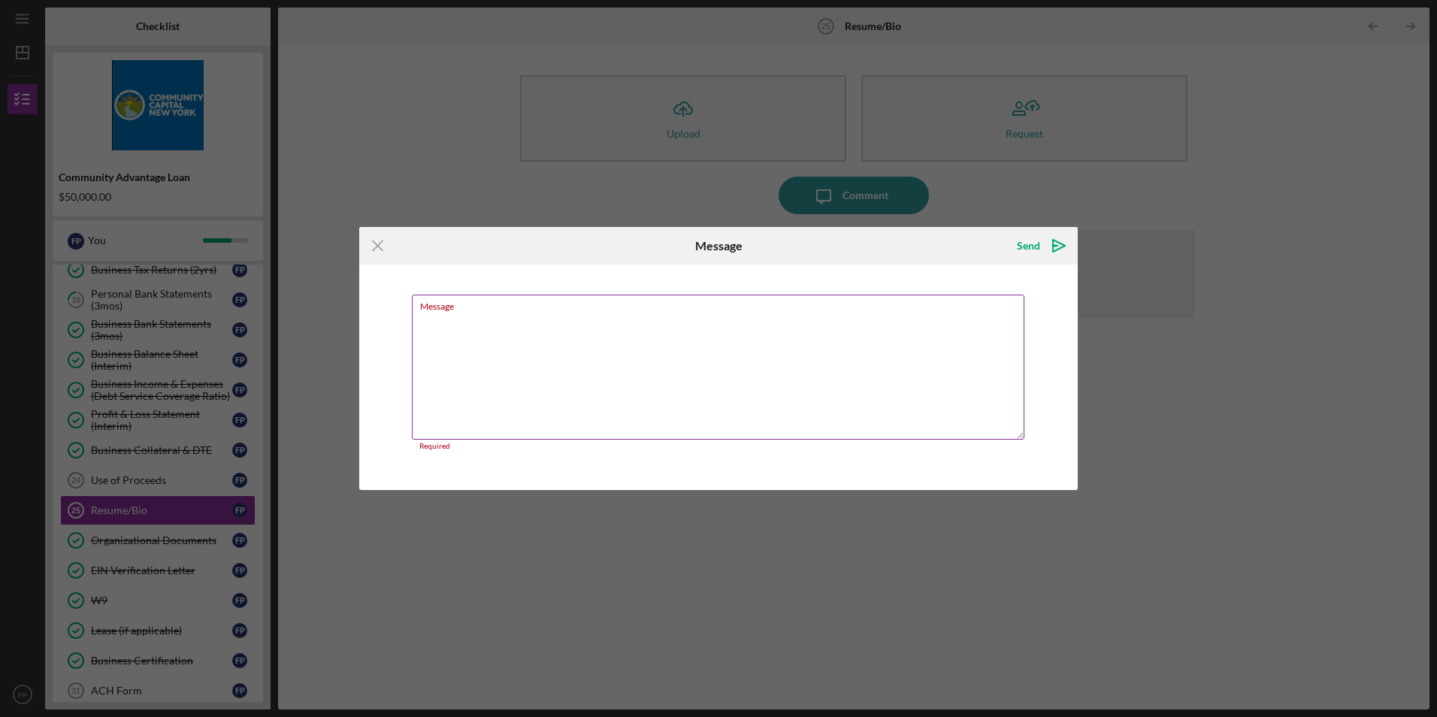
paste textarea "Lor & Ipsumdol Sitametcon A elits doei 5 tempo in utlaboreet do m aliquaen, adm…"
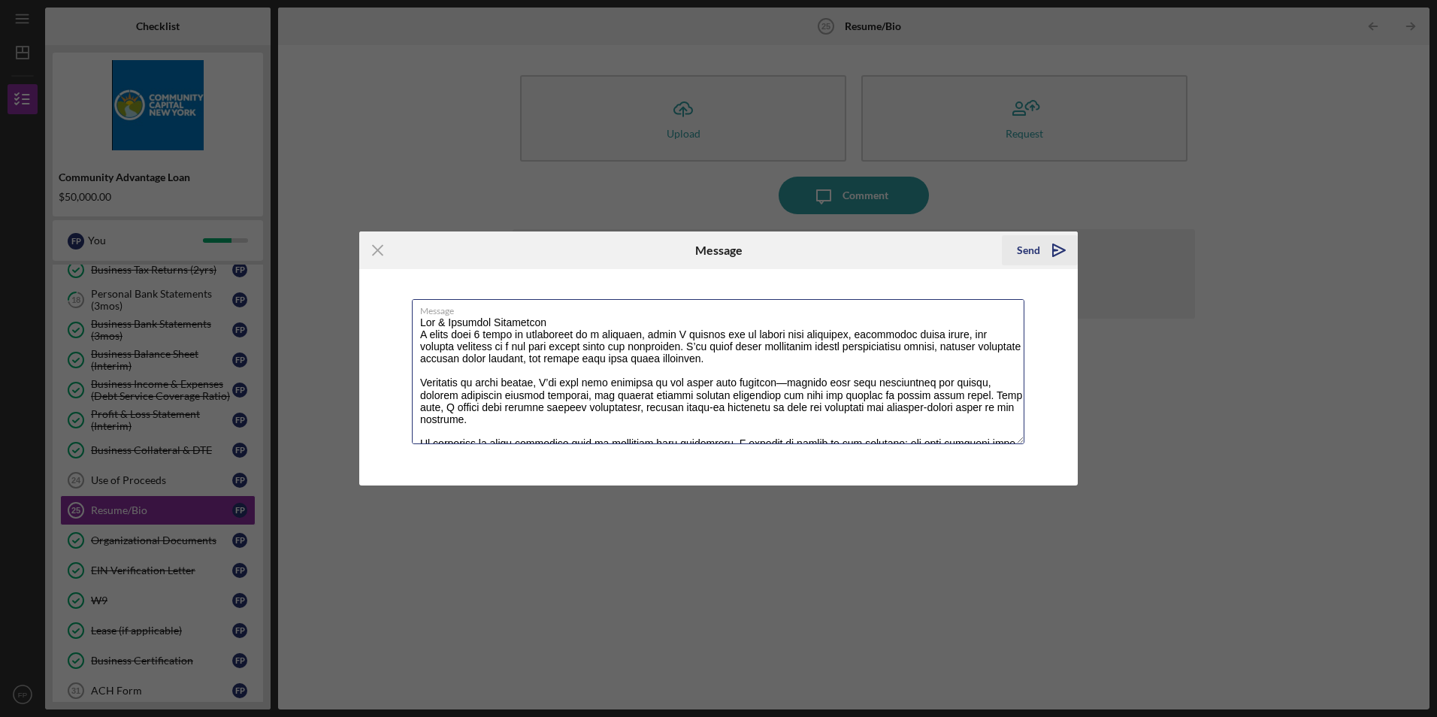
type textarea "Lor & Ipsumdol Sitametcon A elits doei 5 tempo in utlaboreet do m aliquaen, adm…"
click at [1034, 248] on div "Send" at bounding box center [1028, 250] width 23 height 30
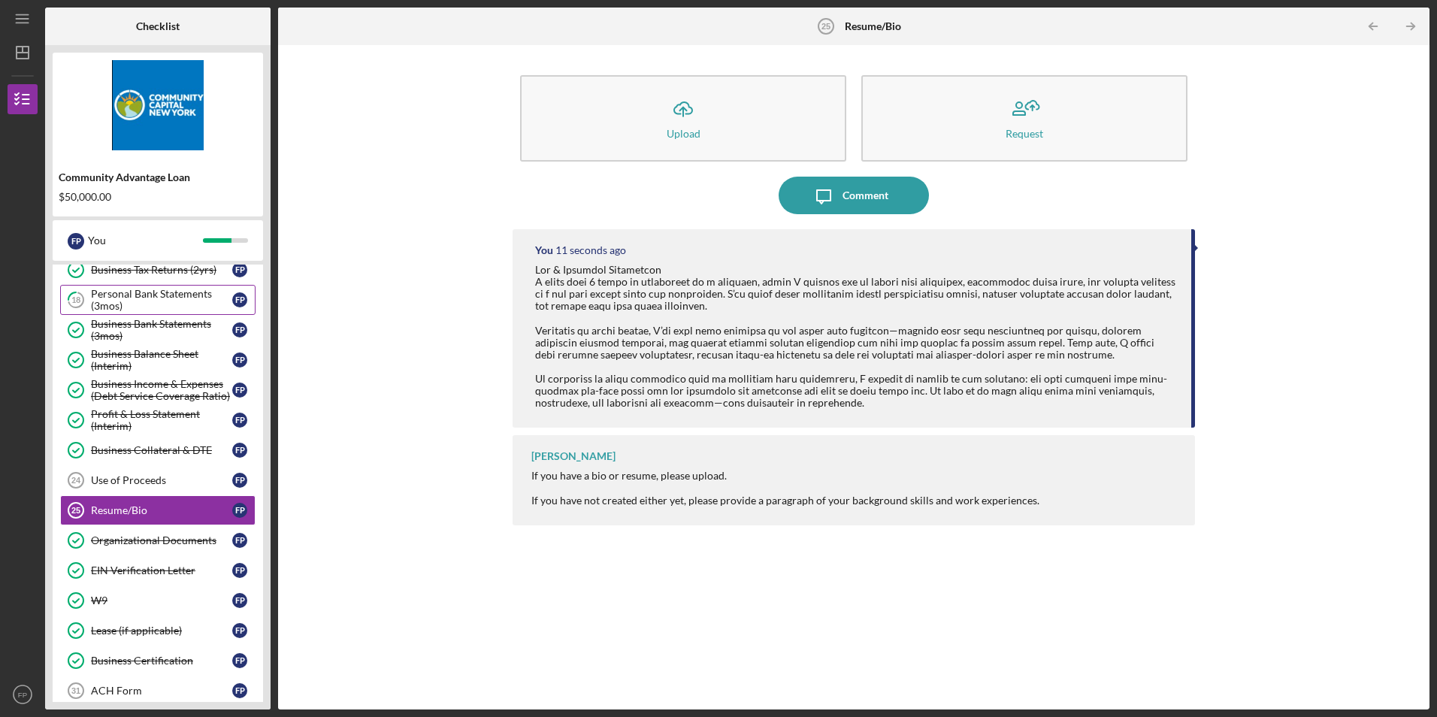
click at [172, 299] on div "Personal Bank Statements (3mos)" at bounding box center [161, 300] width 141 height 24
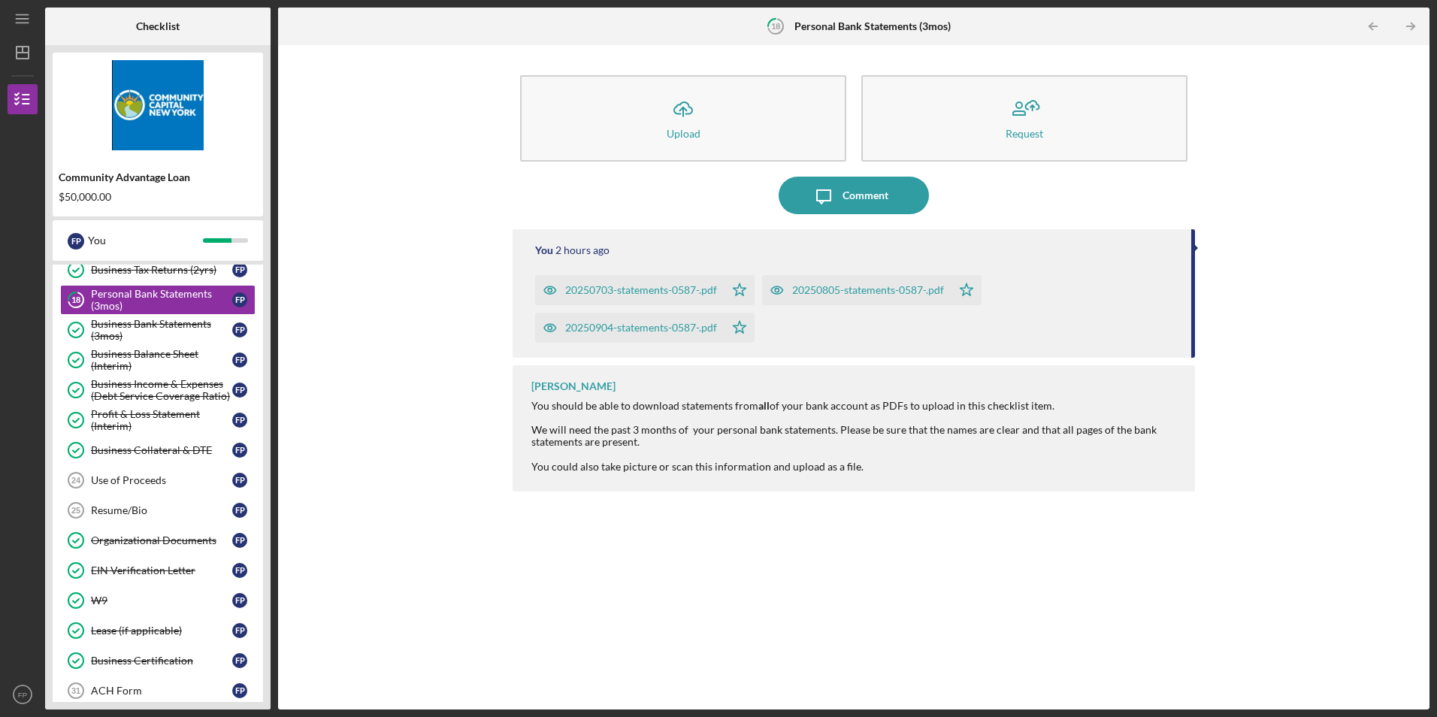
click at [357, 297] on div "Icon/Upload Upload Request Icon/Message Comment You 2 hours ago 20250703-statem…" at bounding box center [854, 378] width 1137 height 650
click at [179, 481] on div "Use of Proceeds" at bounding box center [161, 480] width 141 height 12
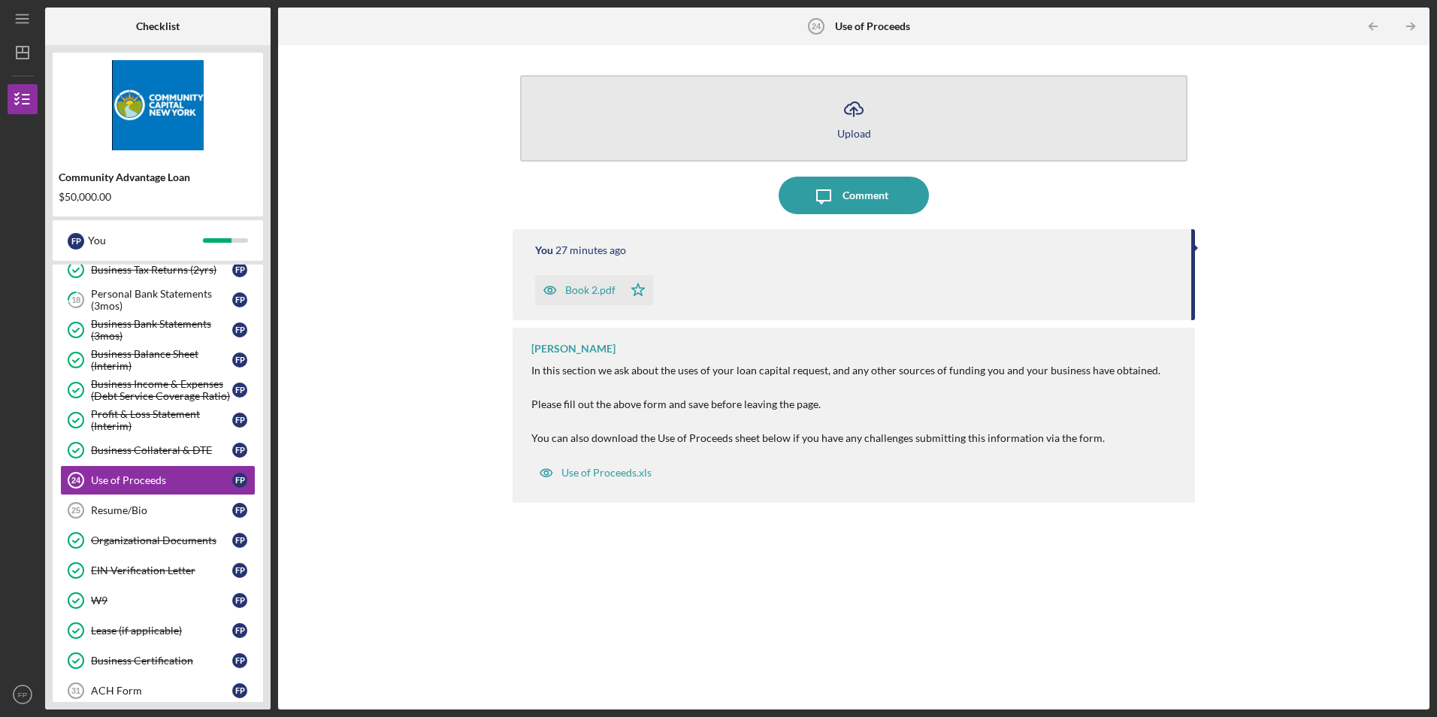
click at [855, 132] on div "Upload" at bounding box center [855, 133] width 34 height 11
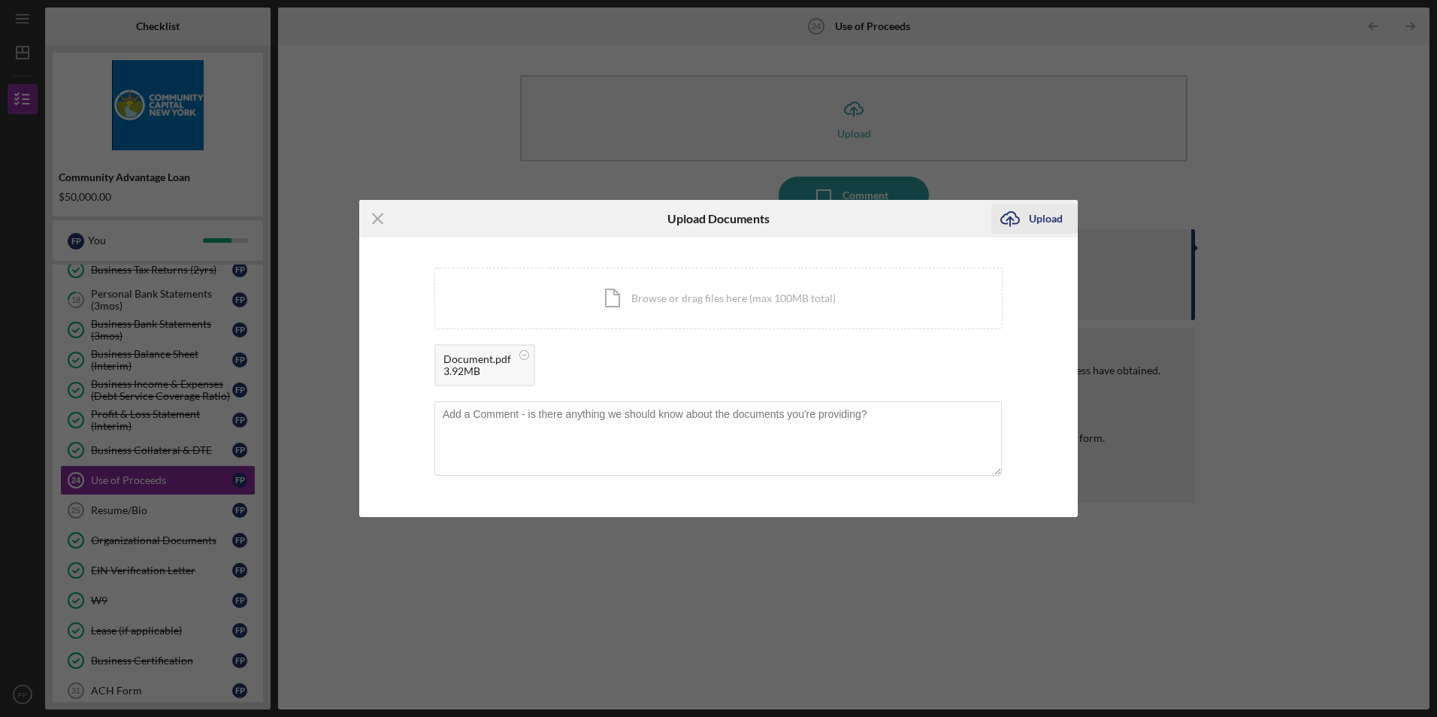
click at [1051, 221] on div "Upload" at bounding box center [1046, 219] width 34 height 30
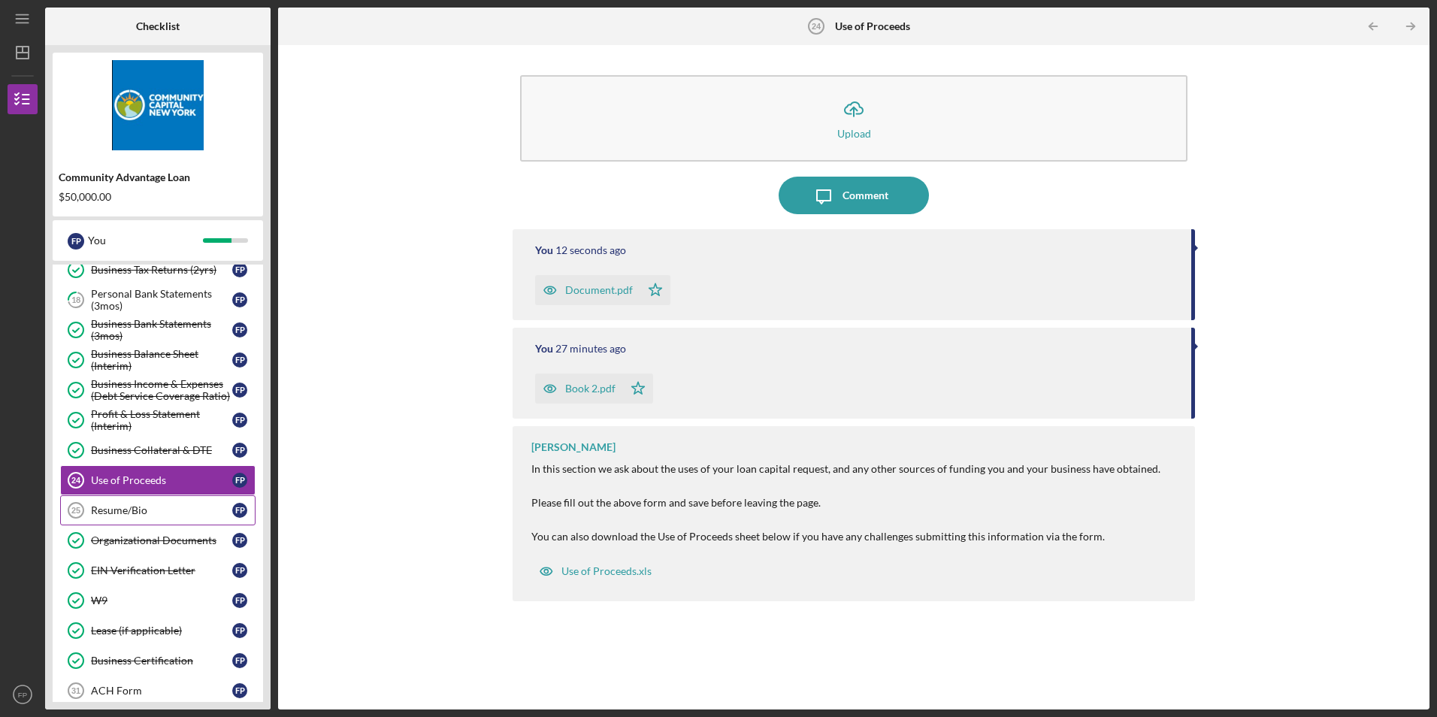
click at [156, 512] on div "Resume/Bio" at bounding box center [161, 510] width 141 height 12
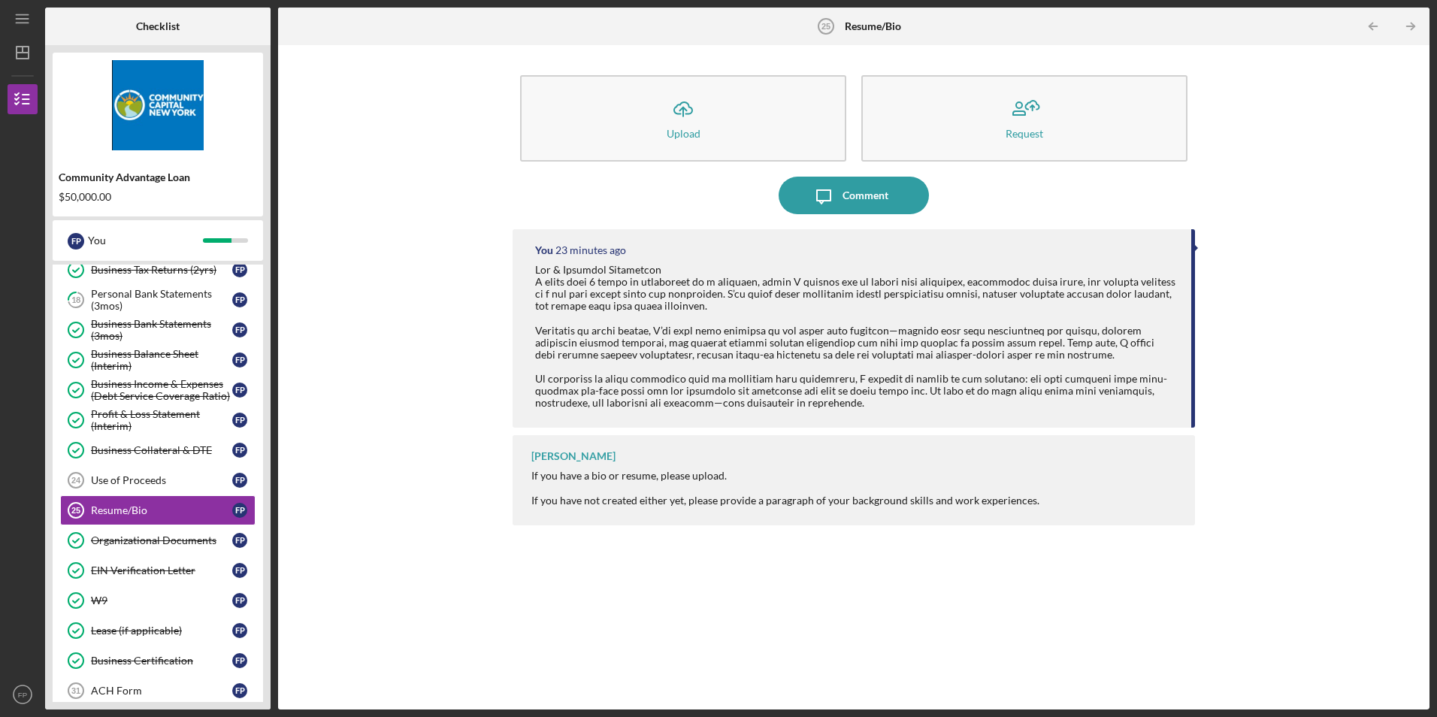
drag, startPoint x: 537, startPoint y: 268, endPoint x: 1116, endPoint y: 418, distance: 598.1
click at [1116, 409] on div at bounding box center [855, 336] width 641 height 145
copy div "Lor & Ipsumdol Sitametcon A elits doei 2 tempo in utlaboreet do m aliquaen, adm…"
drag, startPoint x: 659, startPoint y: 132, endPoint x: 595, endPoint y: 170, distance: 73.5
click at [659, 132] on button "Icon/Upload Upload" at bounding box center [683, 118] width 326 height 86
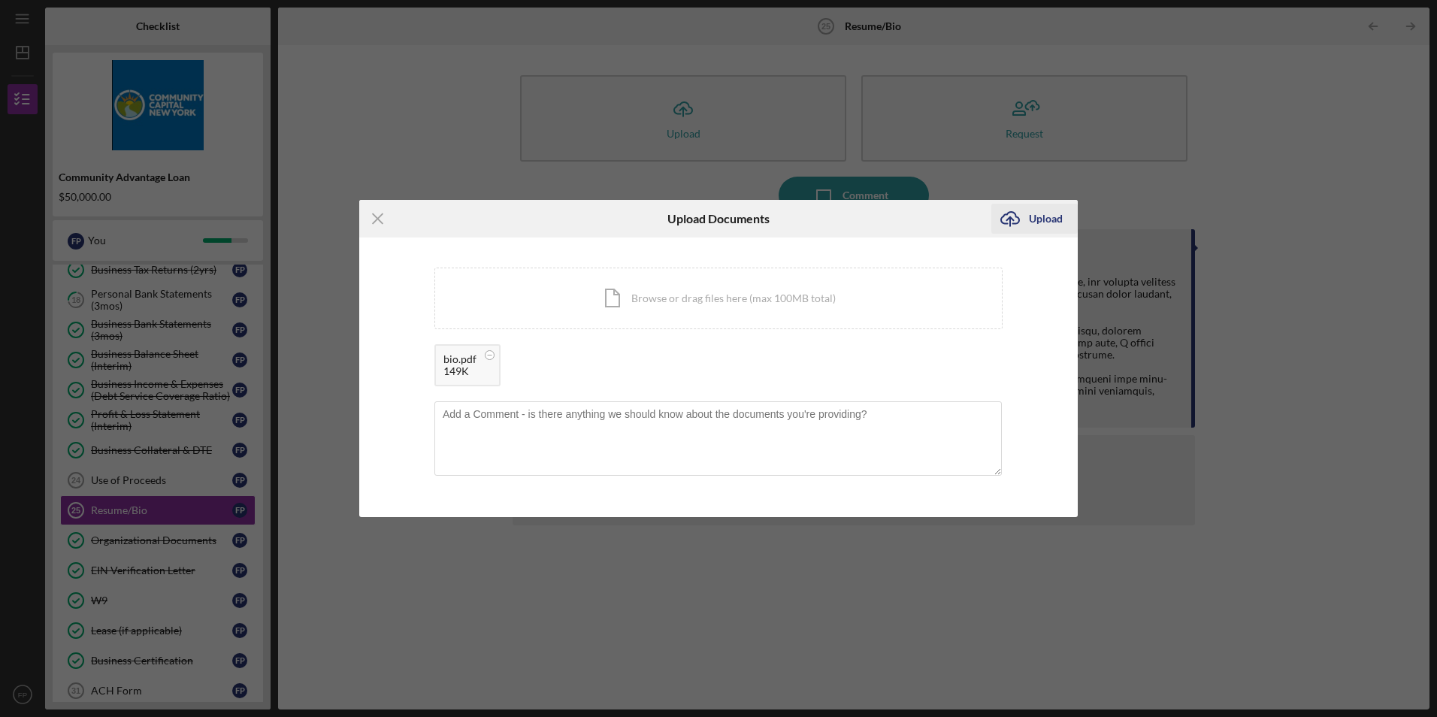
click at [1055, 222] on div "Upload" at bounding box center [1046, 219] width 34 height 30
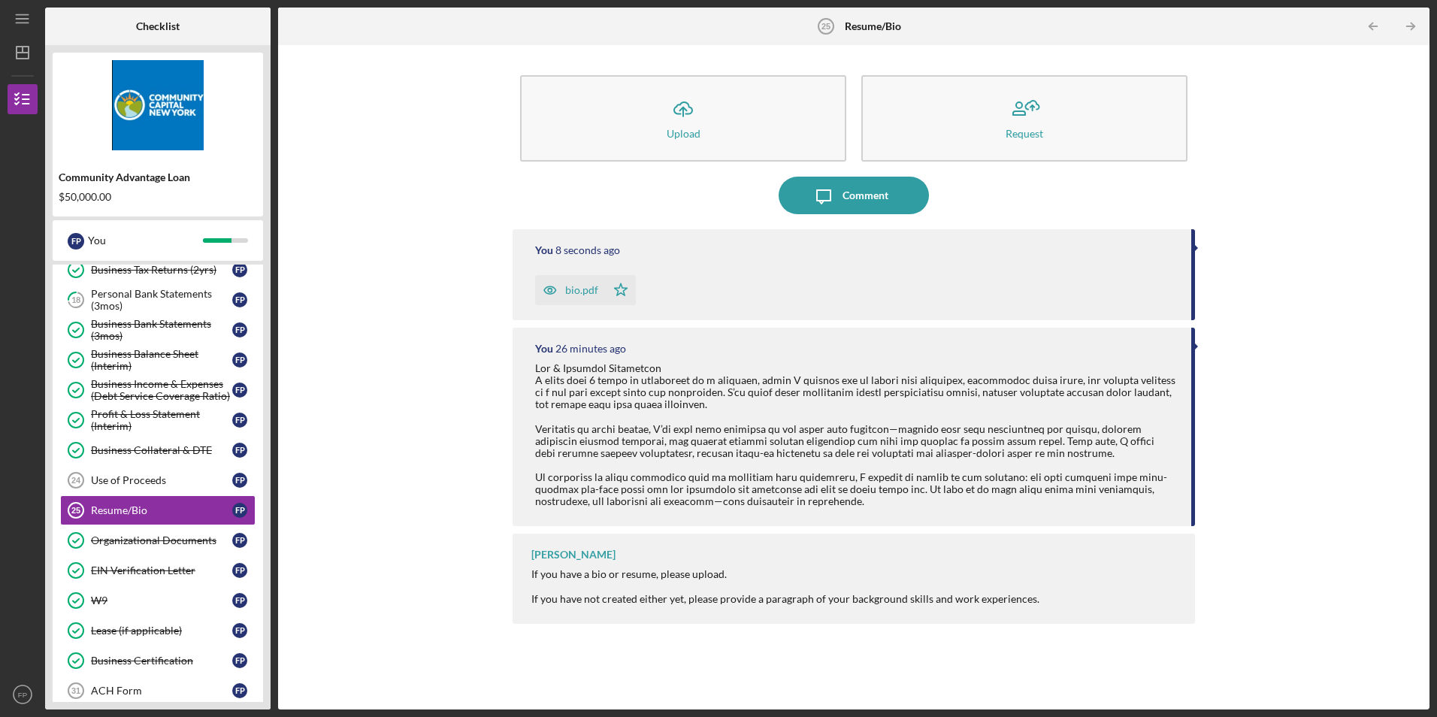
click at [377, 362] on div "Icon/Upload Upload Request Icon/Message Comment You 8 seconds ago bio.pdf Icon/…" at bounding box center [854, 378] width 1137 height 650
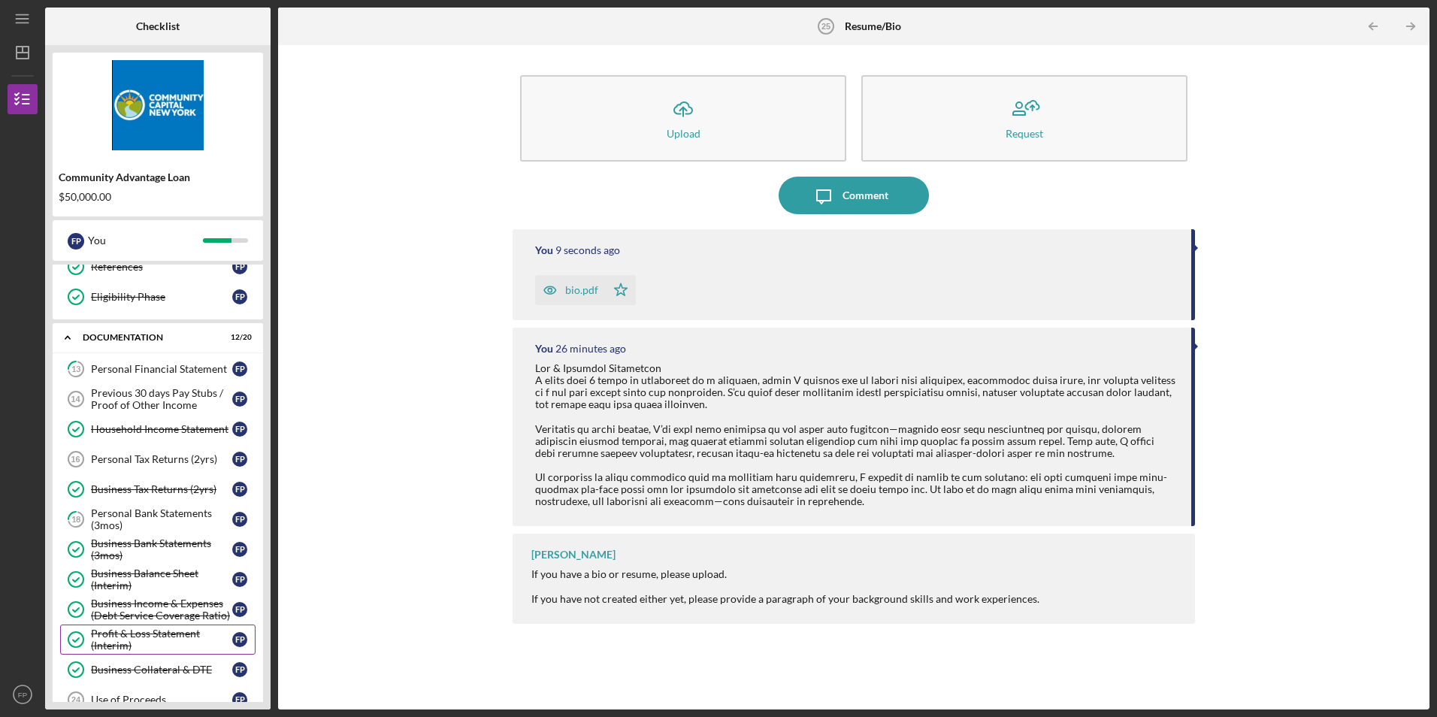
scroll to position [192, 0]
